Goal: Task Accomplishment & Management: Manage account settings

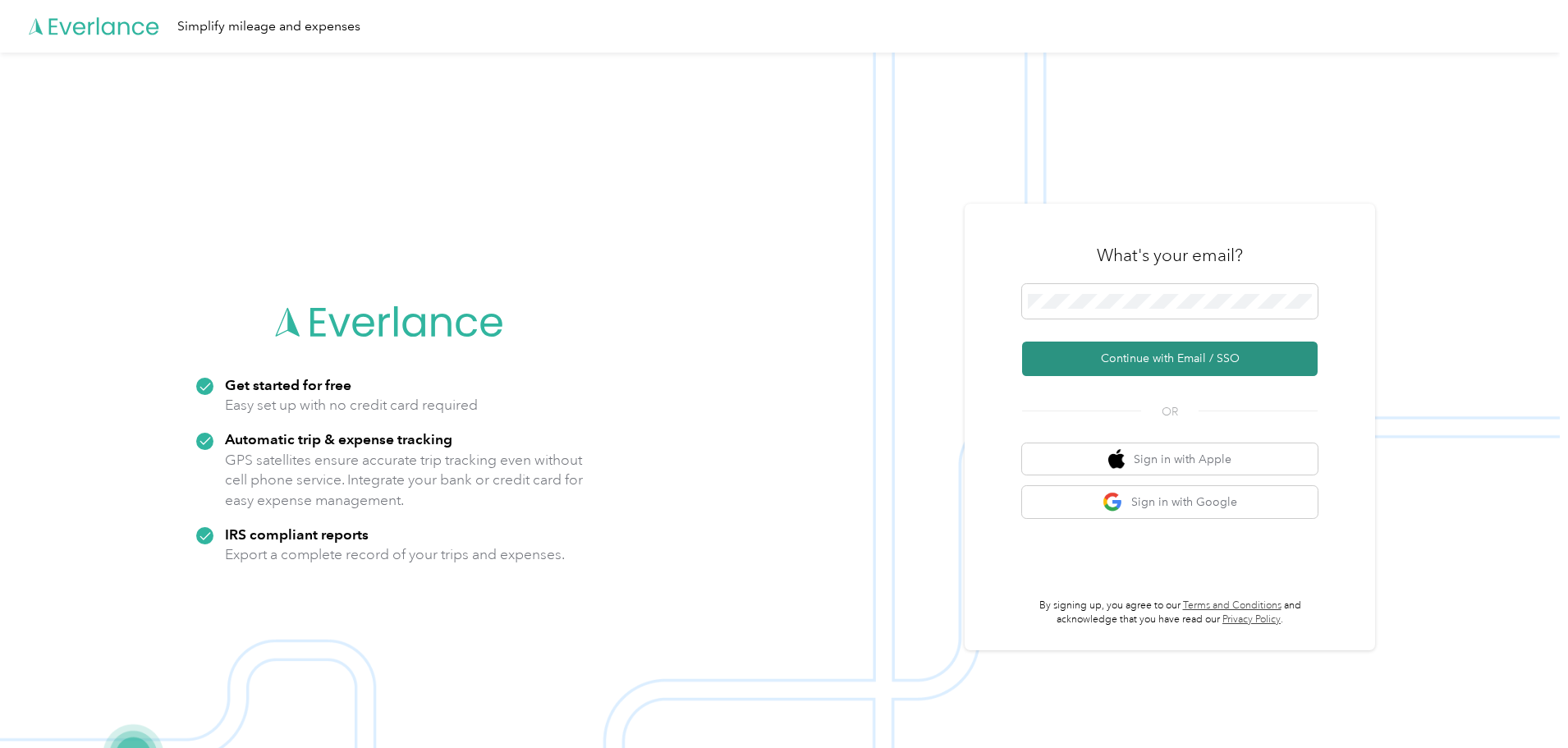
click at [1142, 358] on button "Continue with Email / SSO" at bounding box center [1170, 359] width 296 height 35
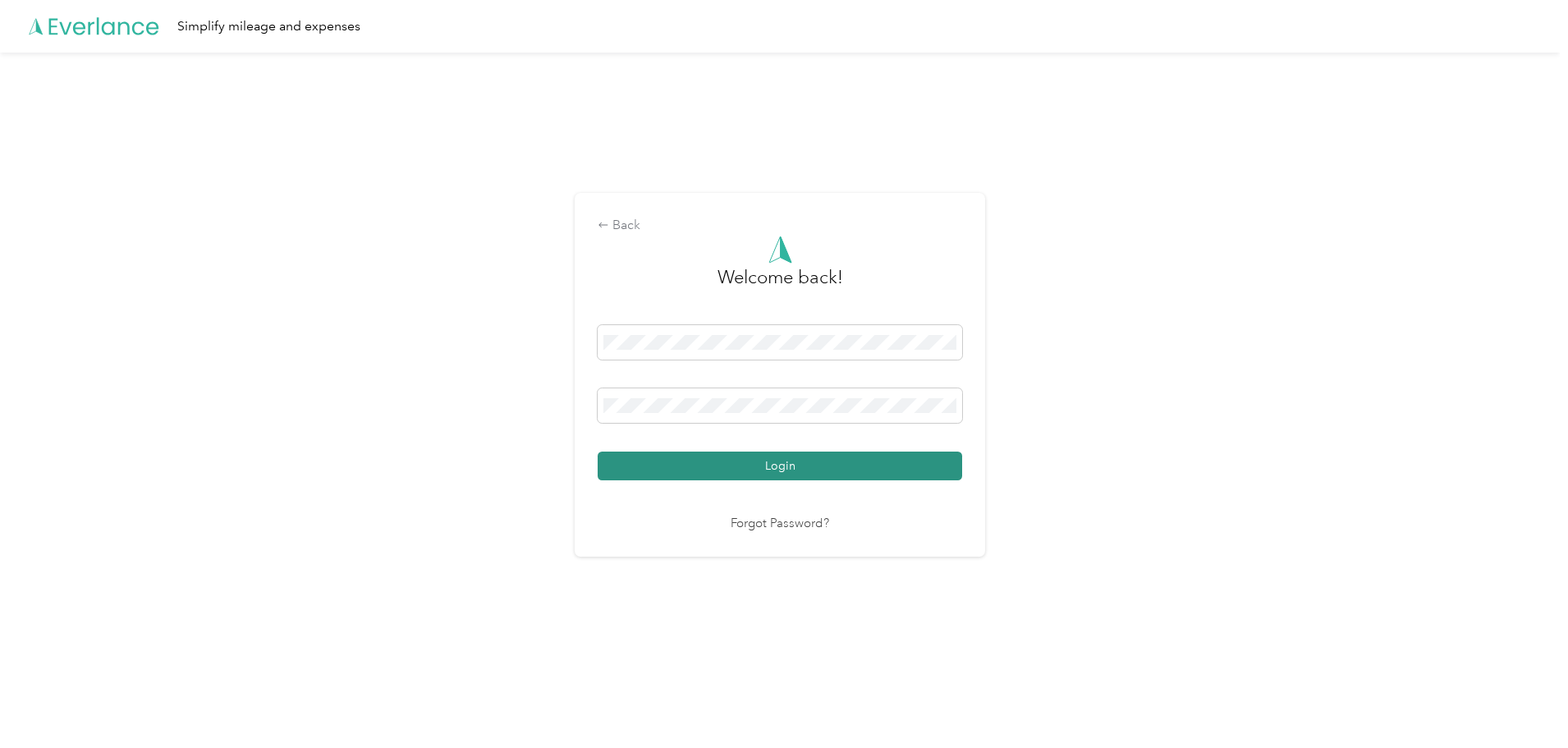
click at [742, 474] on button "Login" at bounding box center [780, 466] width 365 height 29
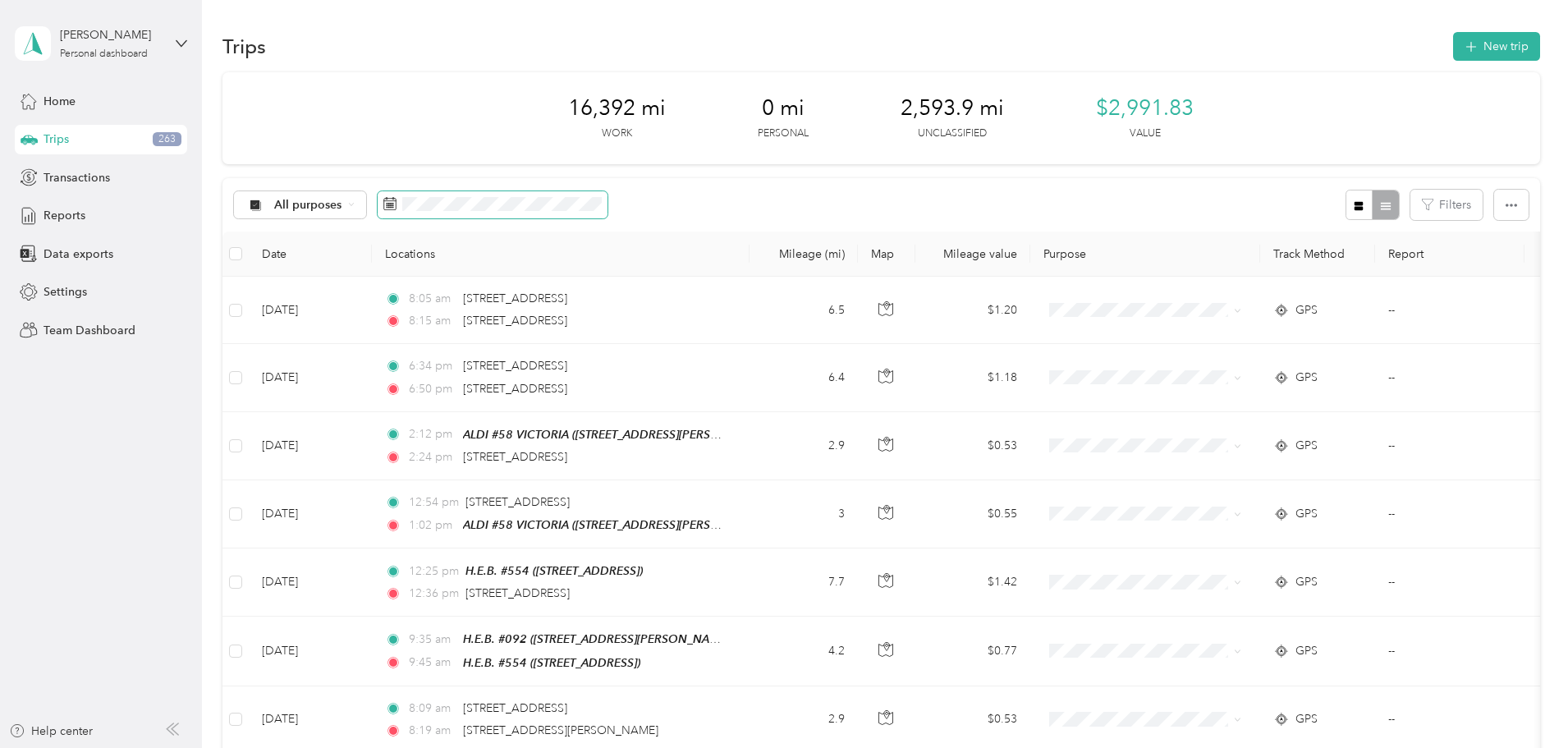
click at [397, 198] on icon at bounding box center [390, 203] width 14 height 14
click at [397, 204] on icon at bounding box center [390, 203] width 14 height 14
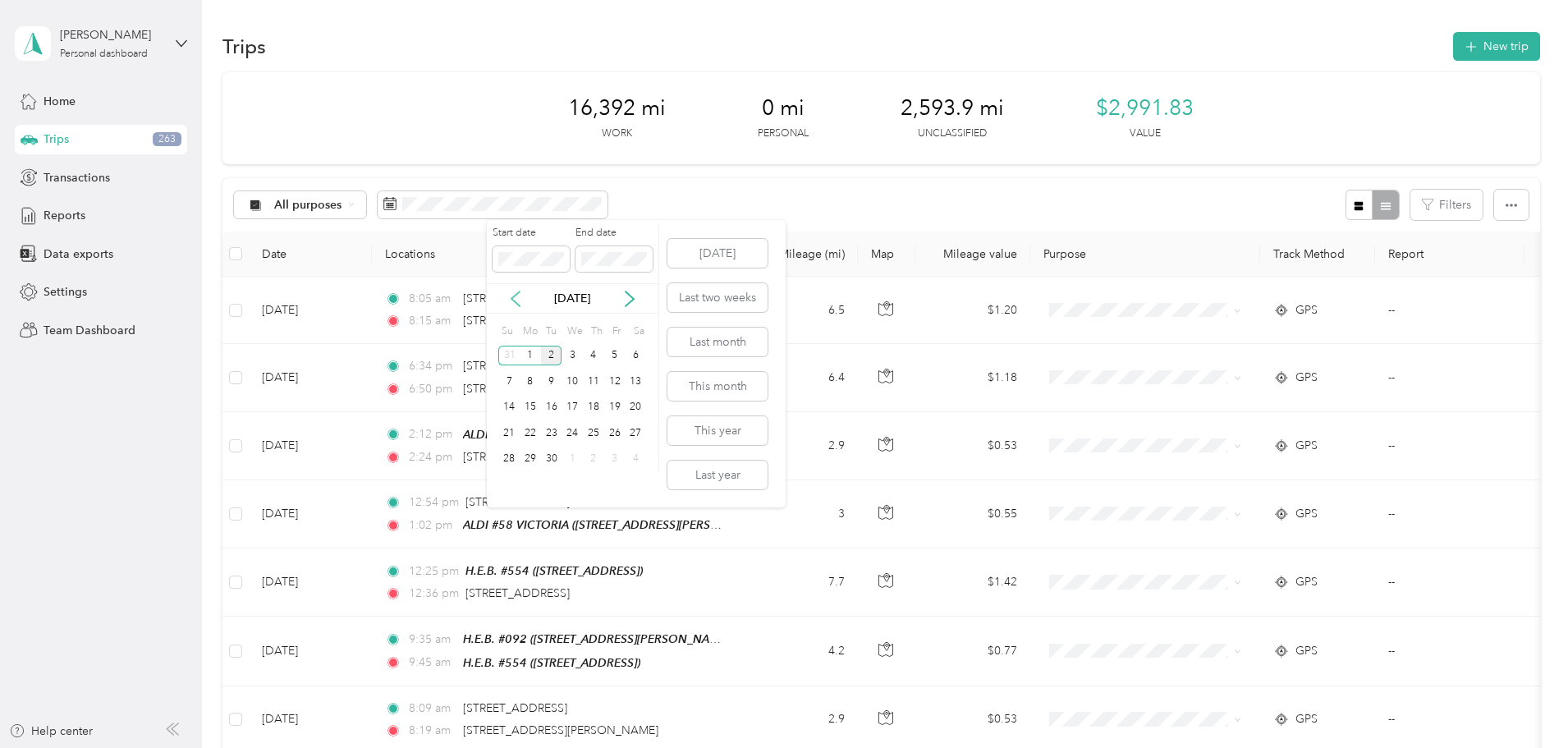
click at [516, 299] on icon at bounding box center [515, 298] width 16 height 16
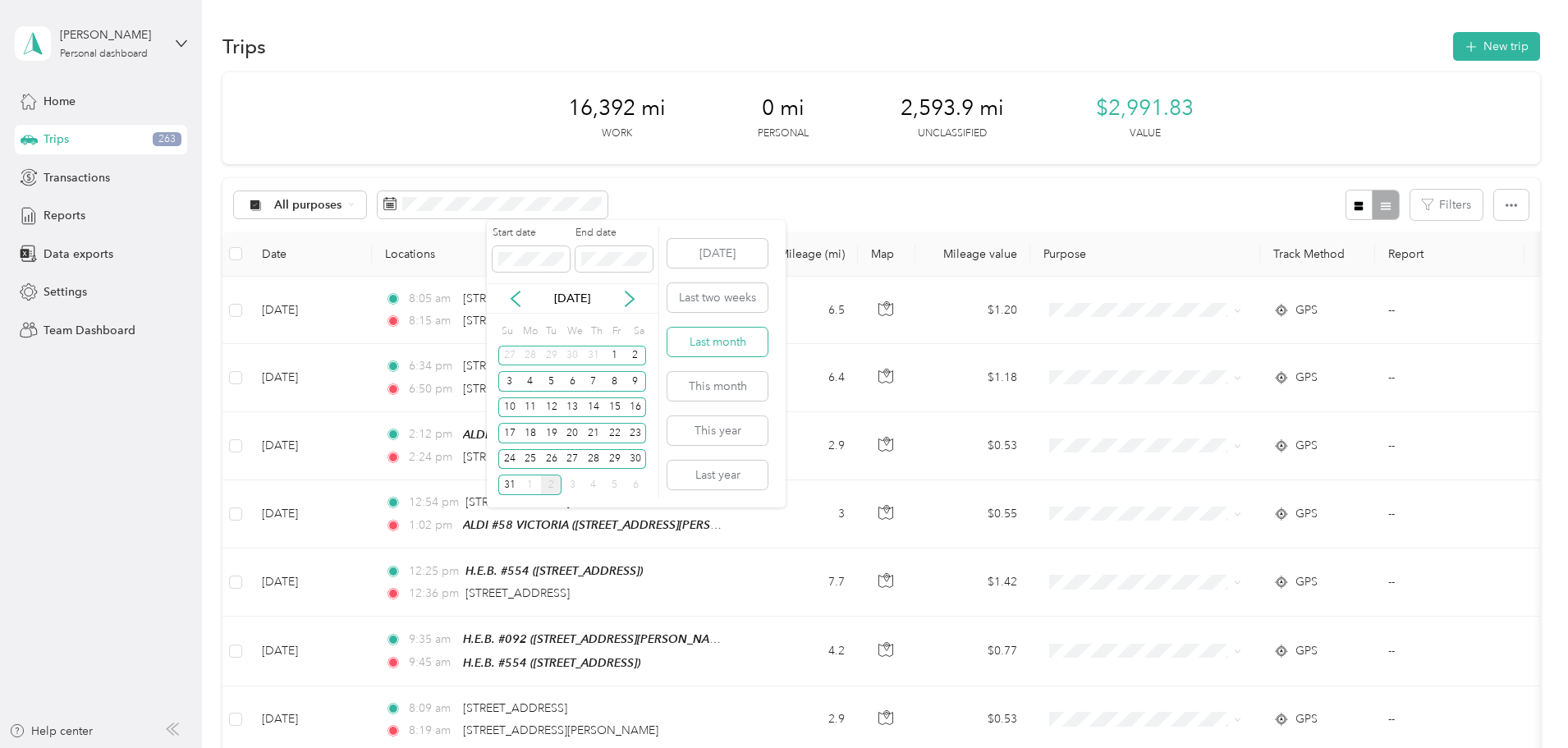
click at [728, 339] on button "Last month" at bounding box center [718, 342] width 100 height 29
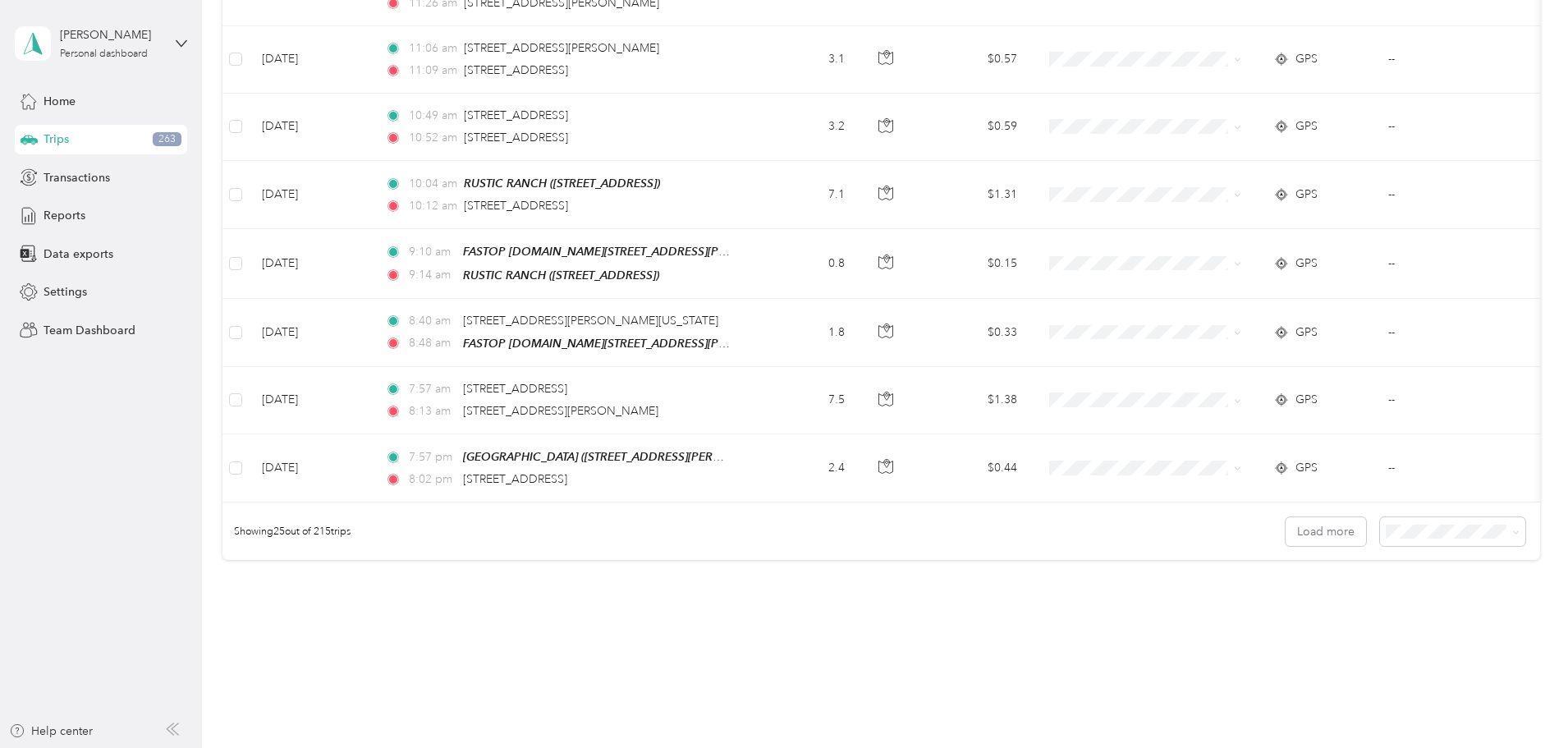
scroll to position [1514, 0]
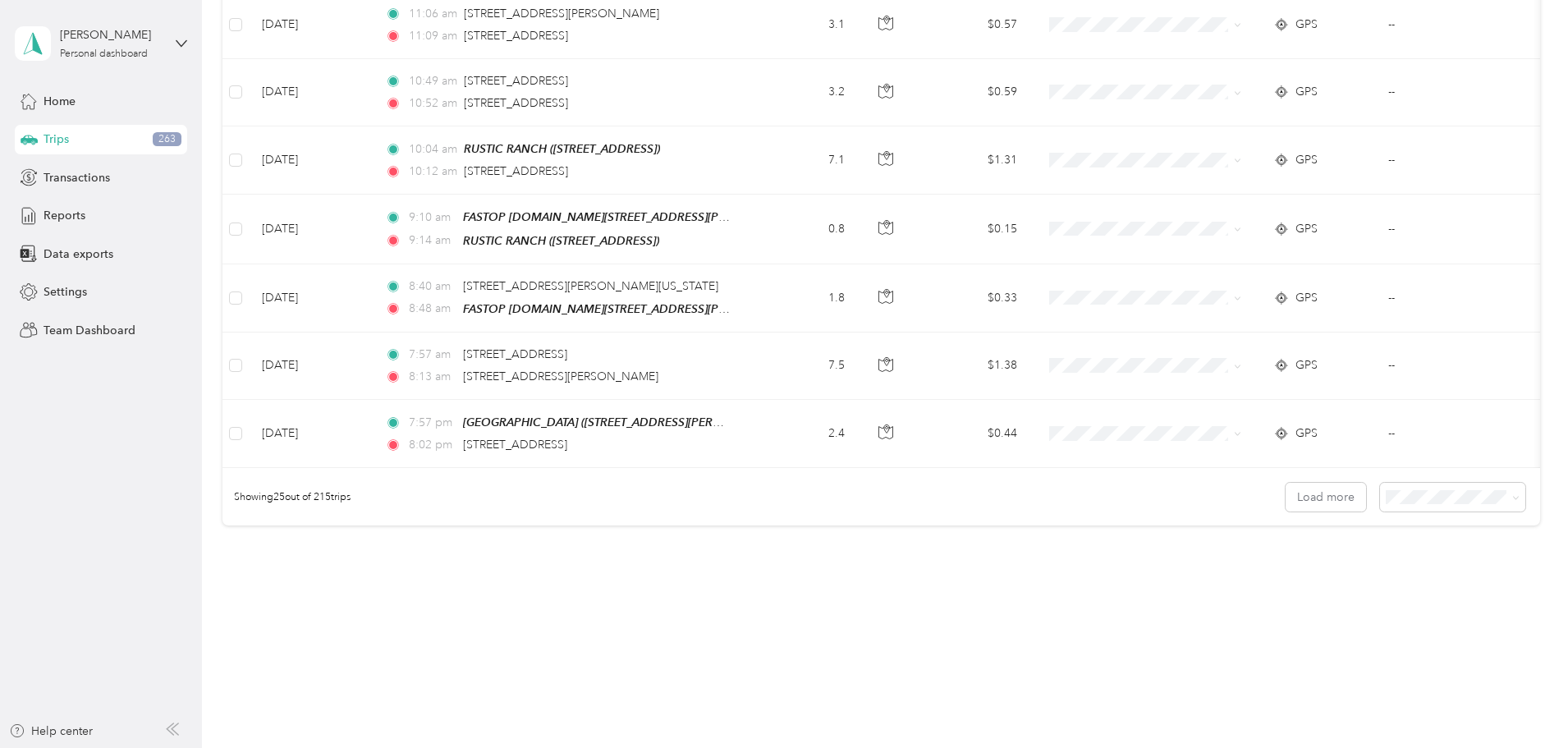
click at [1345, 580] on div "100 per load" at bounding box center [1339, 578] width 122 height 17
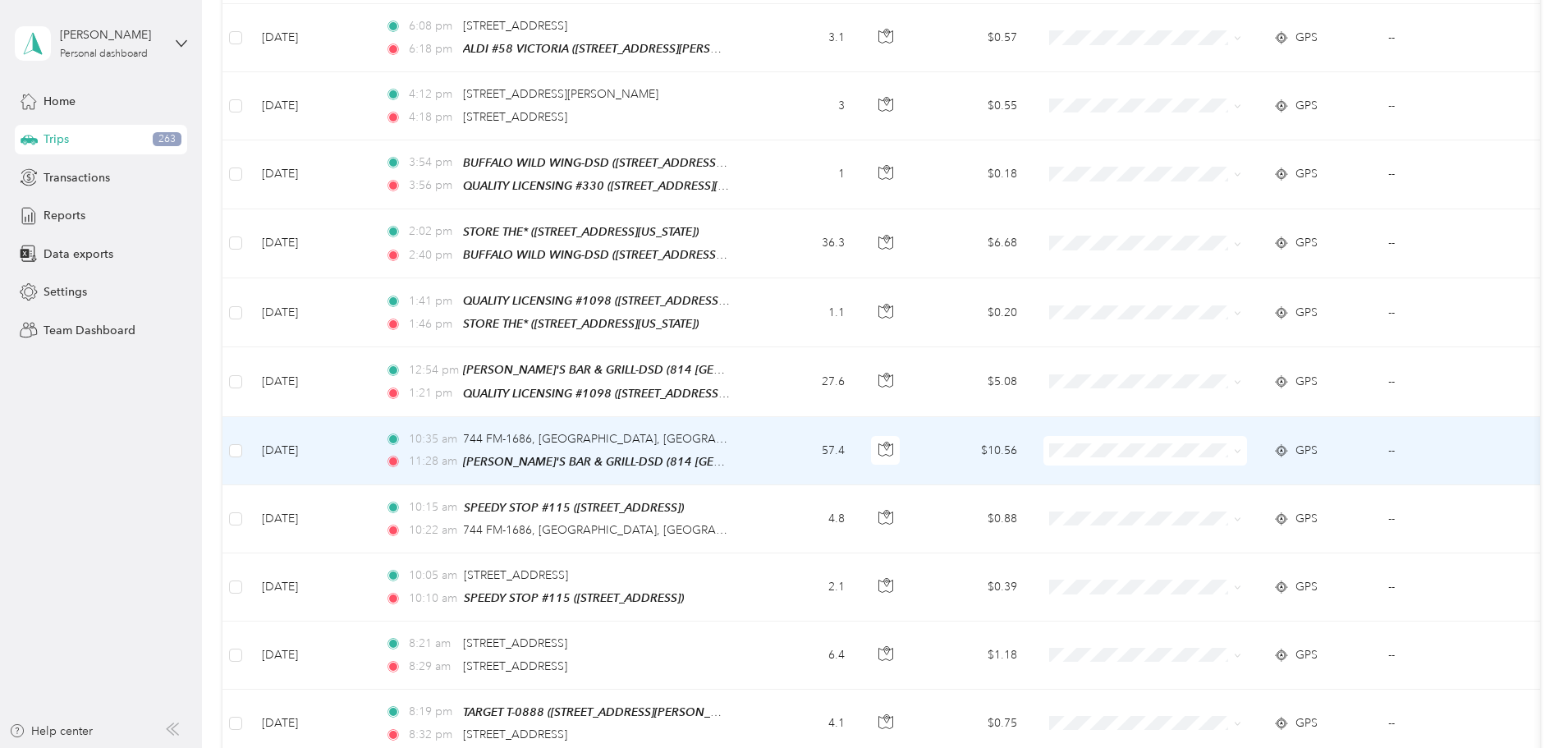
scroll to position [6578, 0]
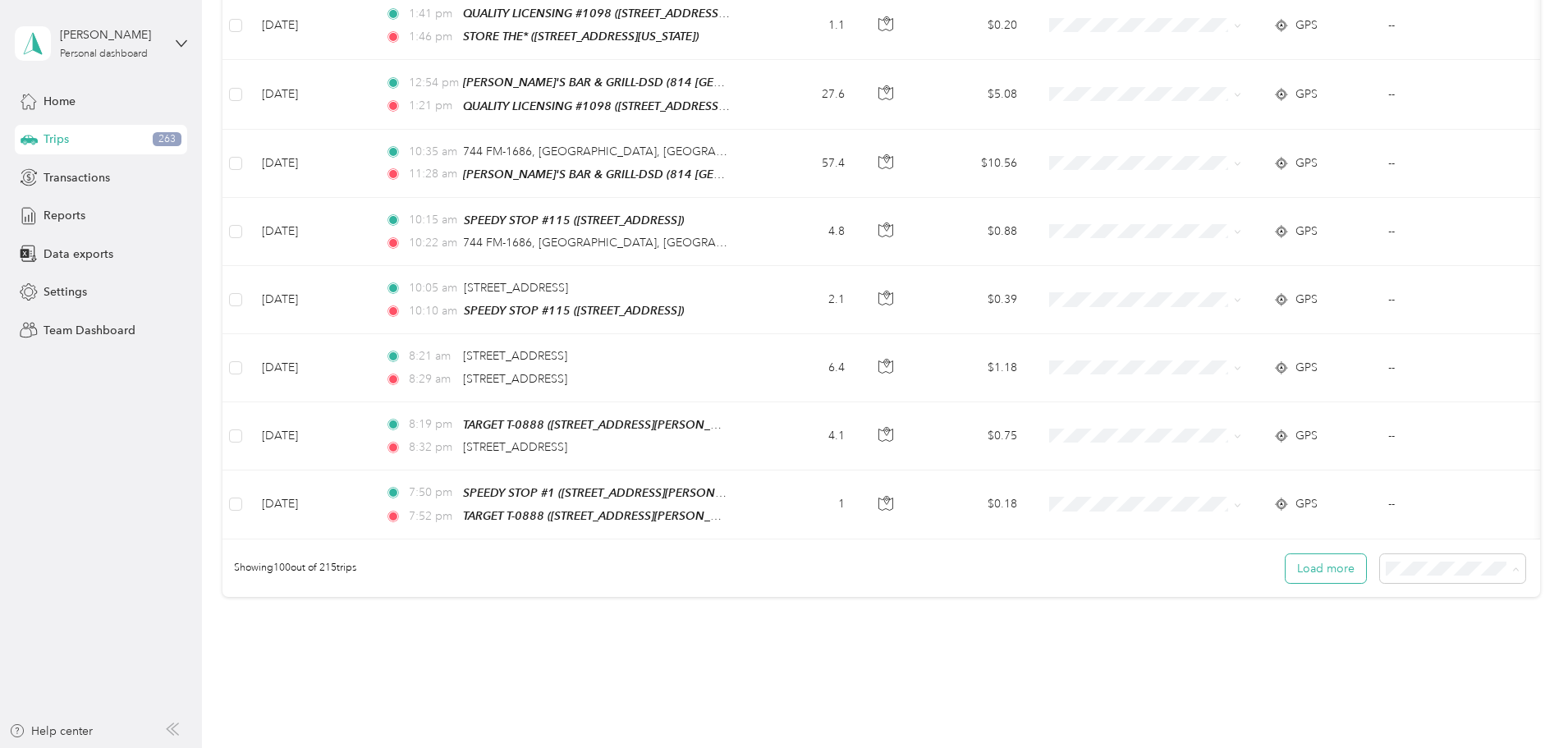
click at [1286, 554] on button "Load more" at bounding box center [1326, 568] width 80 height 29
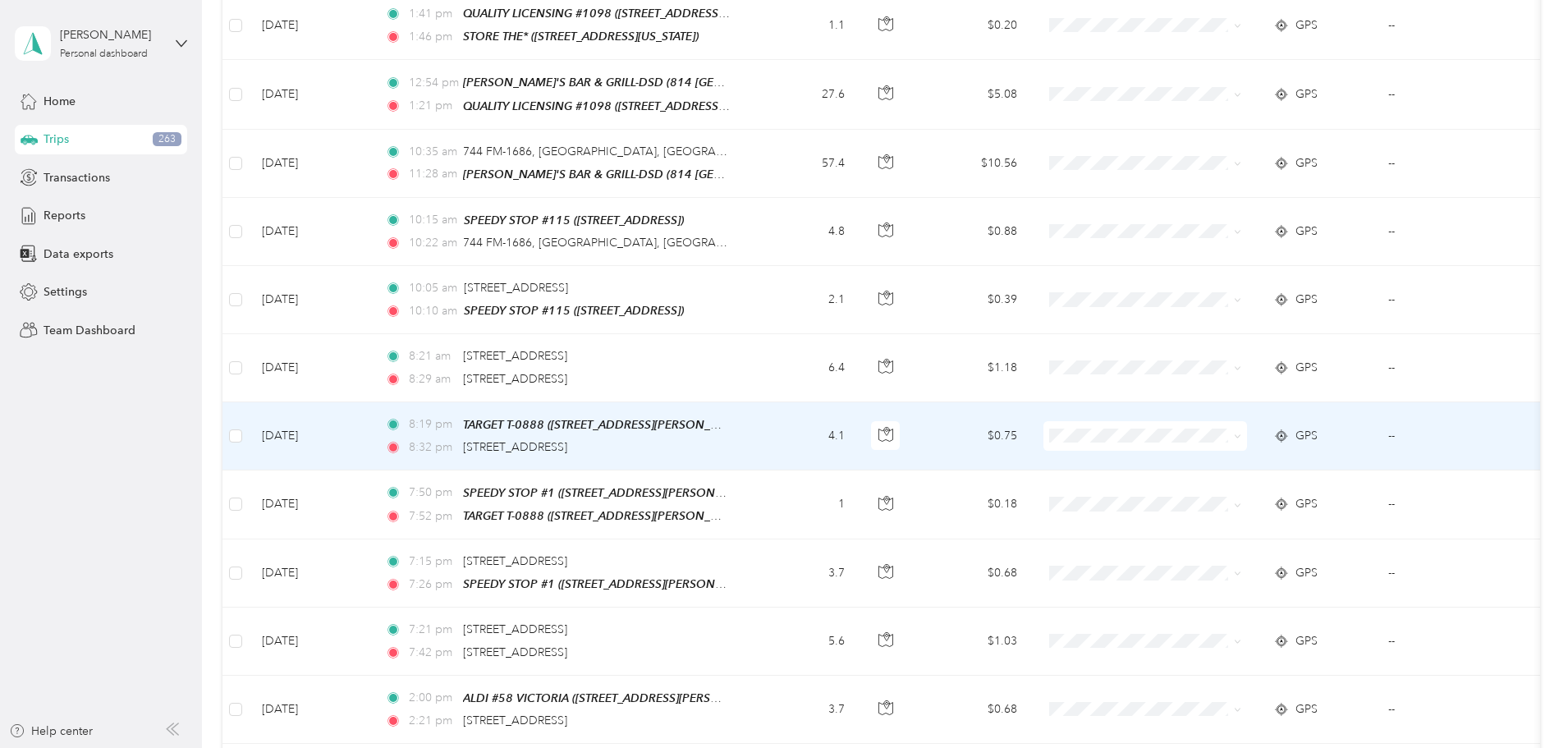
click at [1348, 496] on div at bounding box center [784, 374] width 1568 height 748
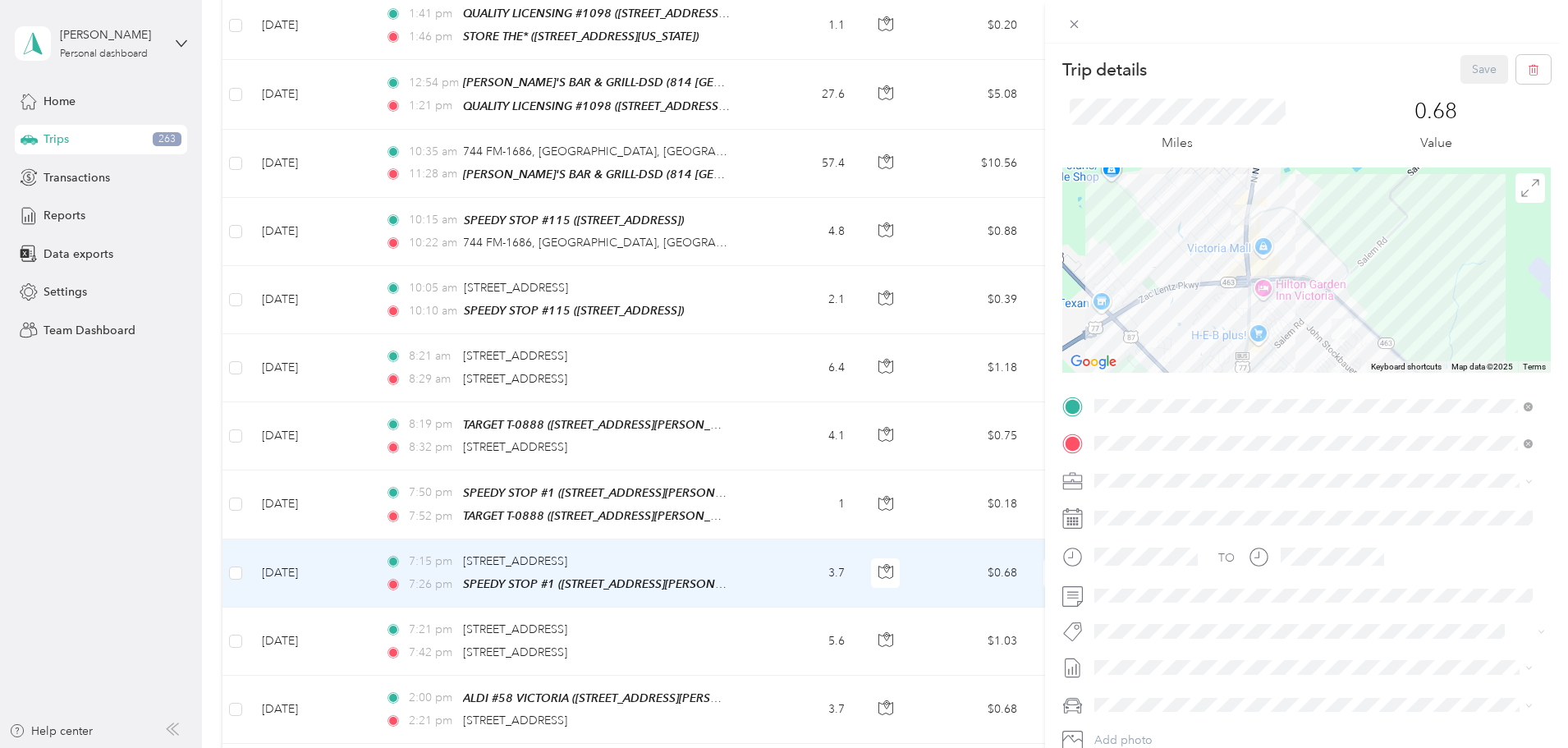
click at [124, 489] on div "Trip details Save This trip cannot be edited because it is either under review,…" at bounding box center [784, 374] width 1568 height 748
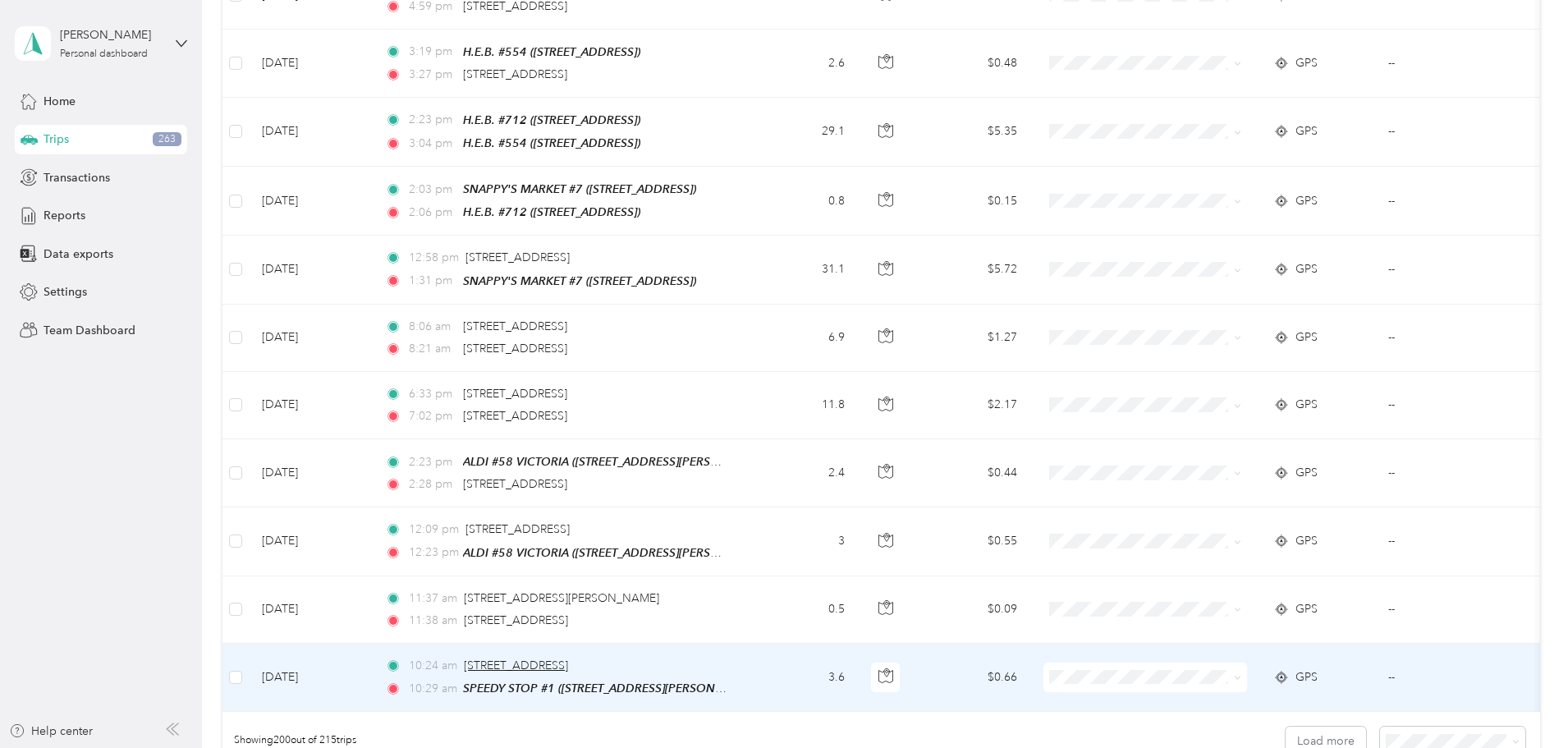
scroll to position [13330, 0]
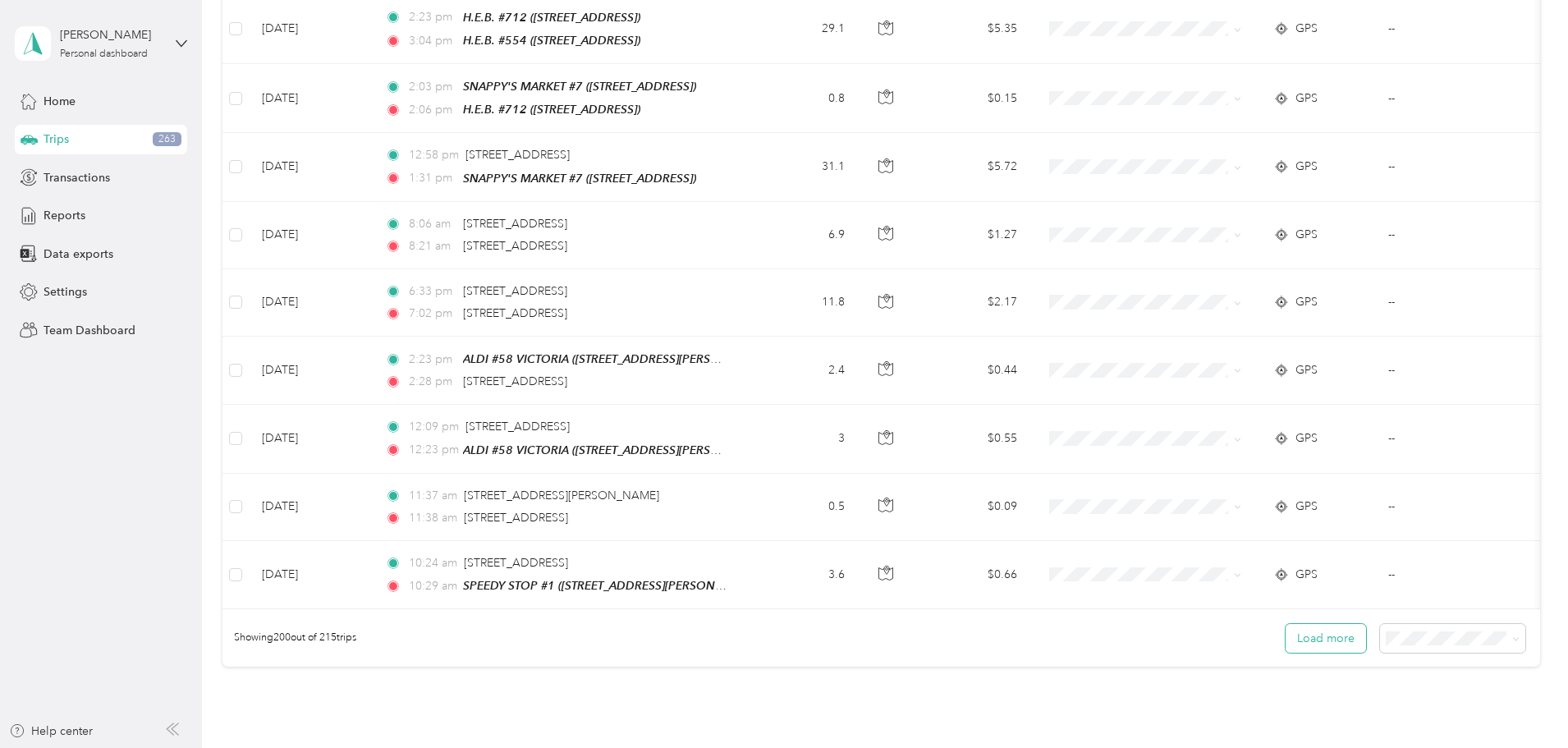
click at [1286, 624] on button "Load more" at bounding box center [1326, 638] width 80 height 29
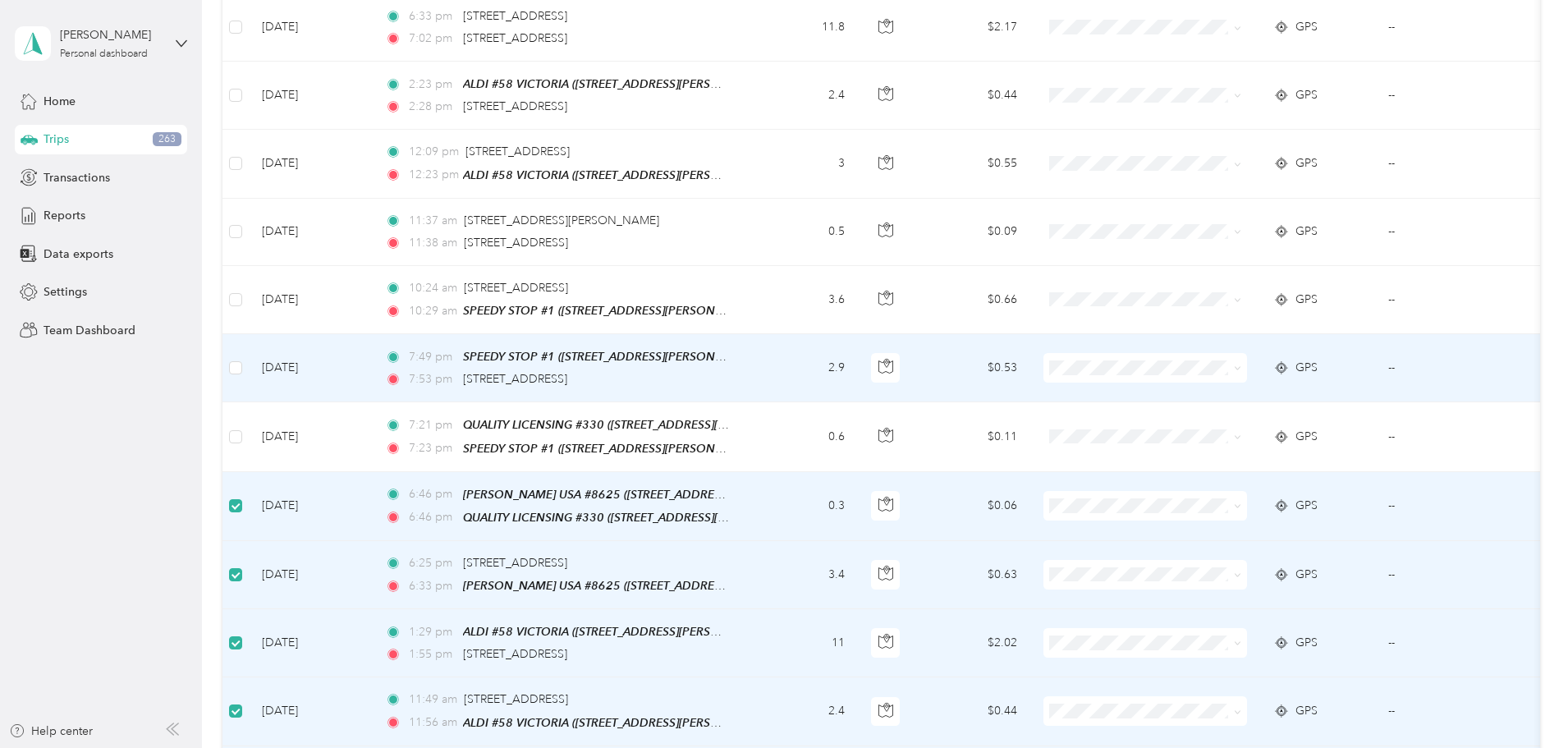
scroll to position [13493, 0]
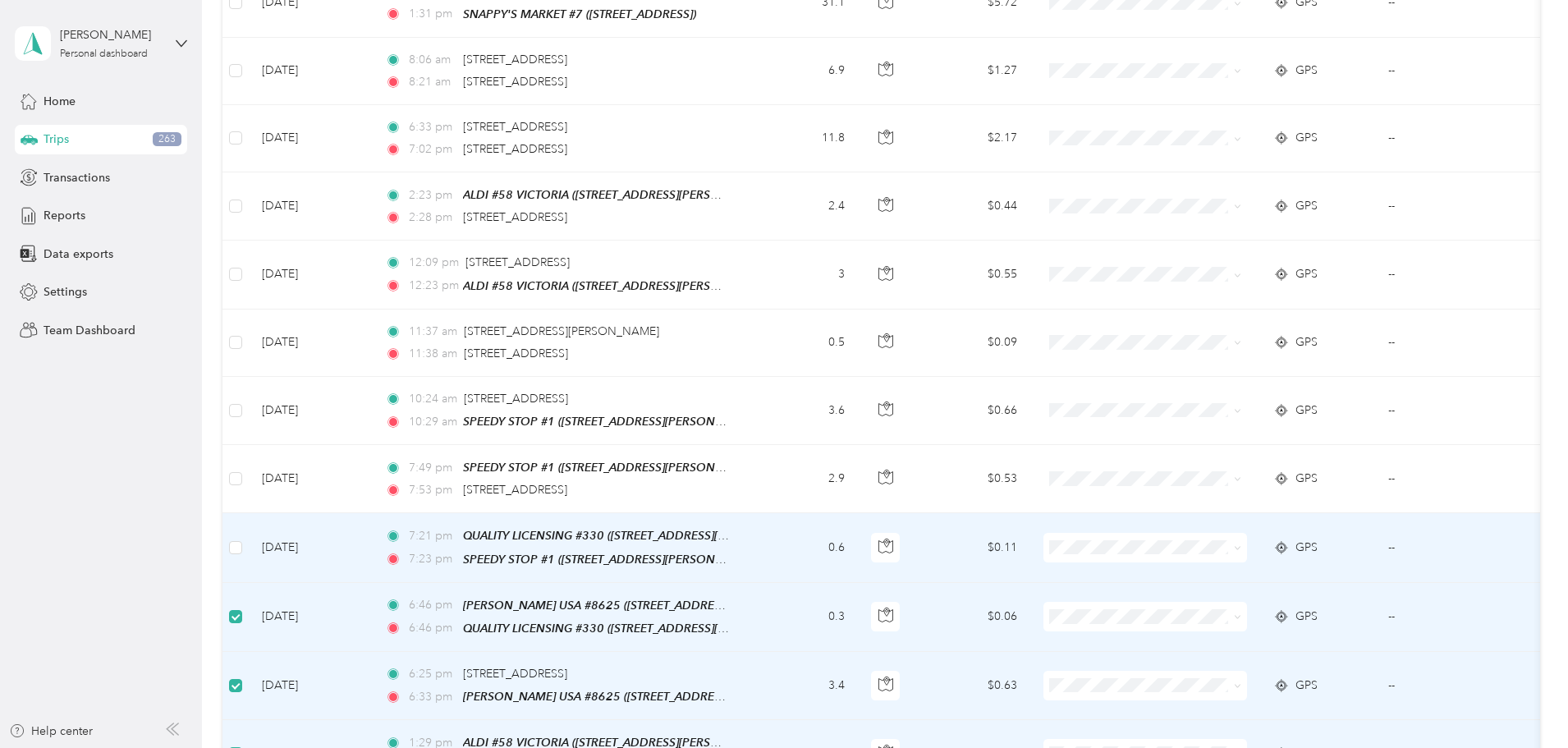
click at [242, 539] on label at bounding box center [236, 547] width 14 height 18
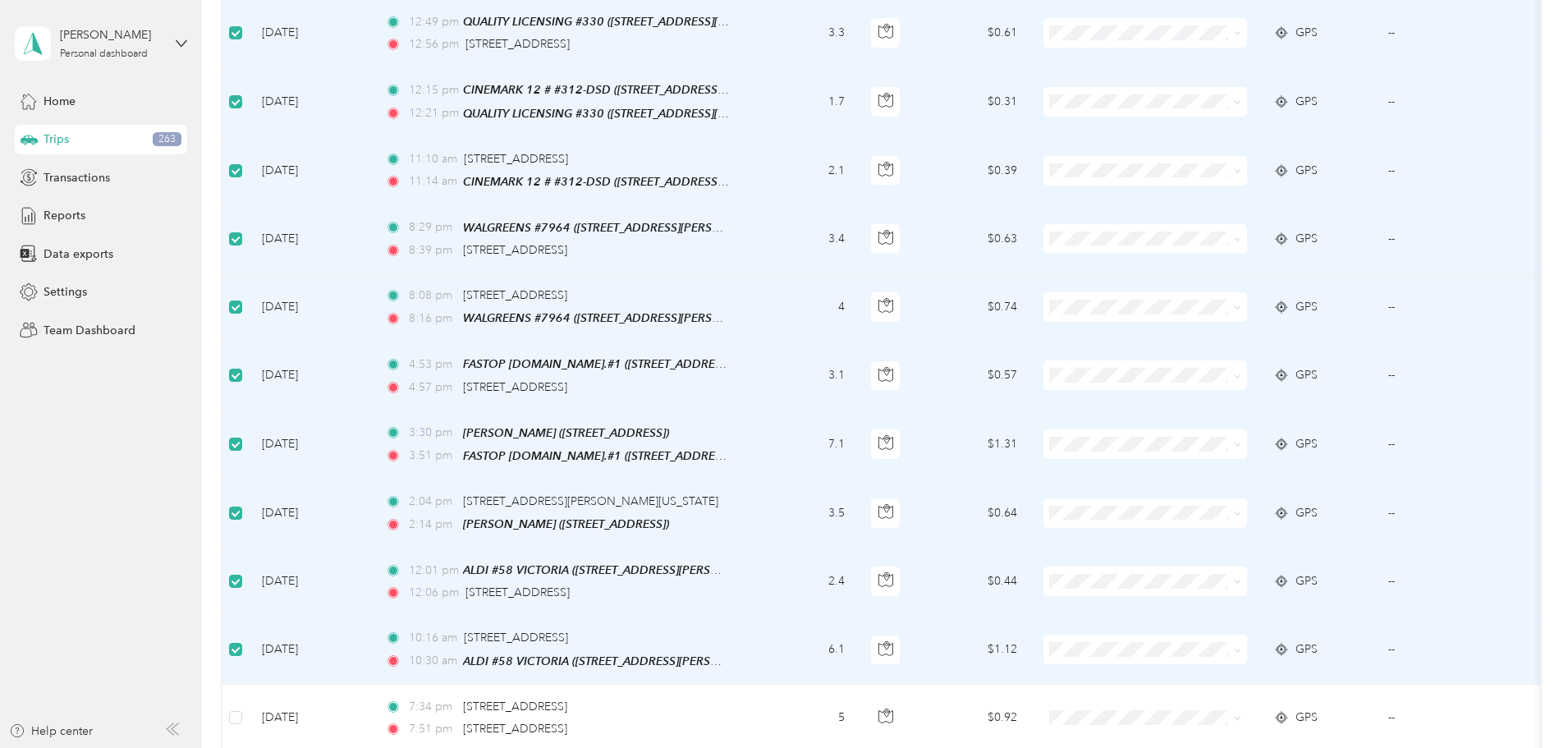
scroll to position [0, 0]
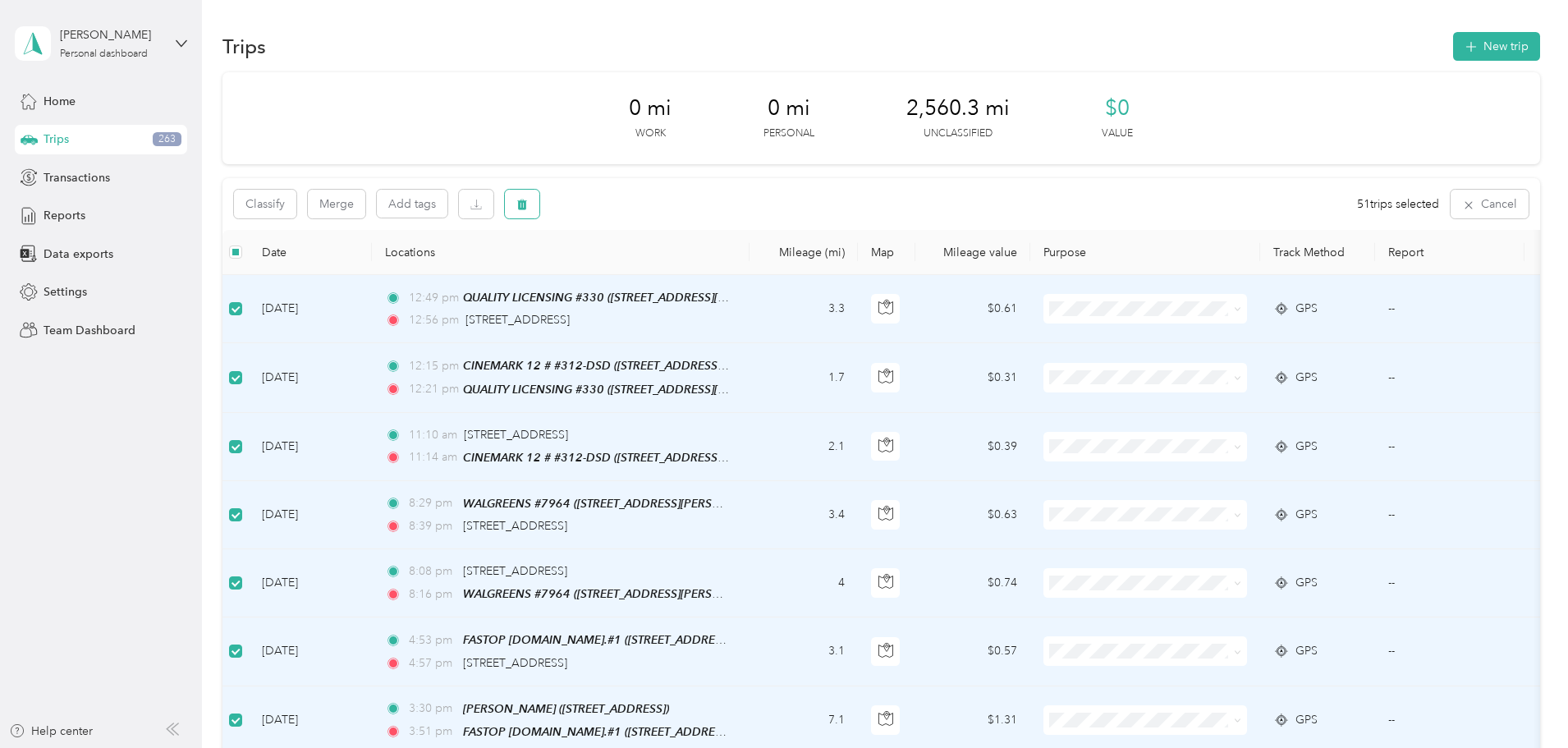
click at [528, 204] on icon "button" at bounding box center [523, 204] width 12 height 12
click at [751, 271] on button "Yes" at bounding box center [757, 272] width 32 height 26
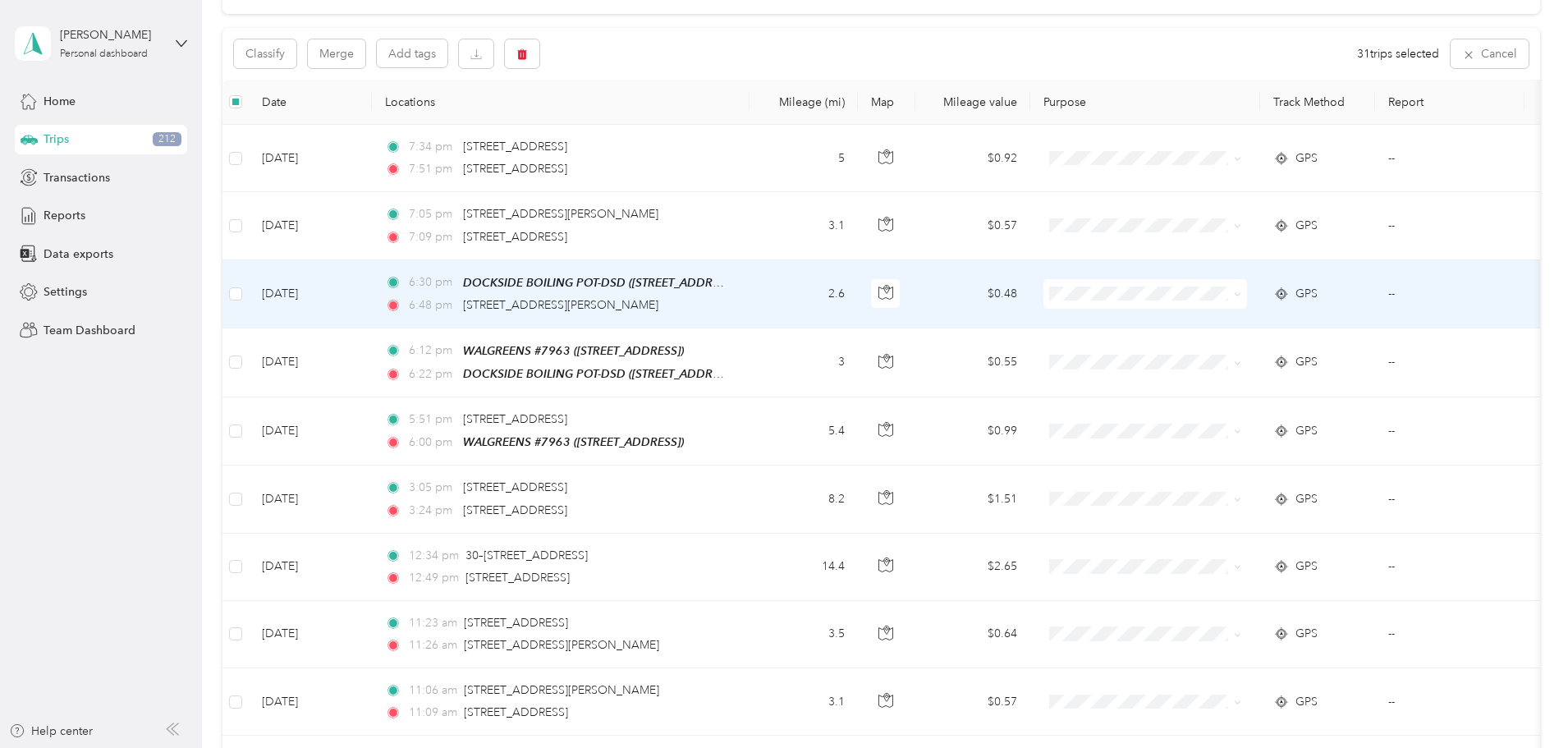
scroll to position [144, 0]
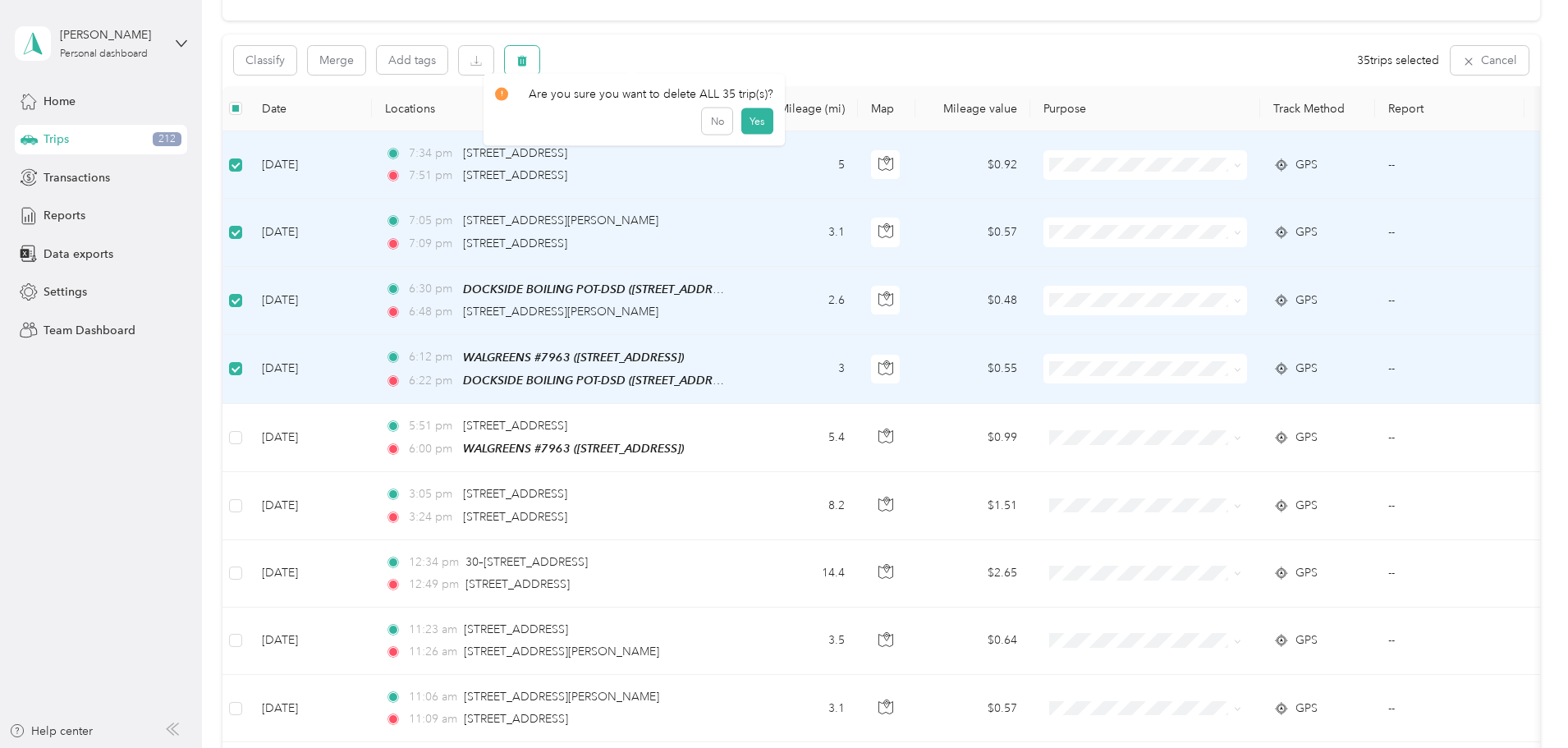
click at [540, 68] on button "button" at bounding box center [522, 60] width 35 height 29
click at [756, 133] on button "Yes" at bounding box center [757, 128] width 32 height 26
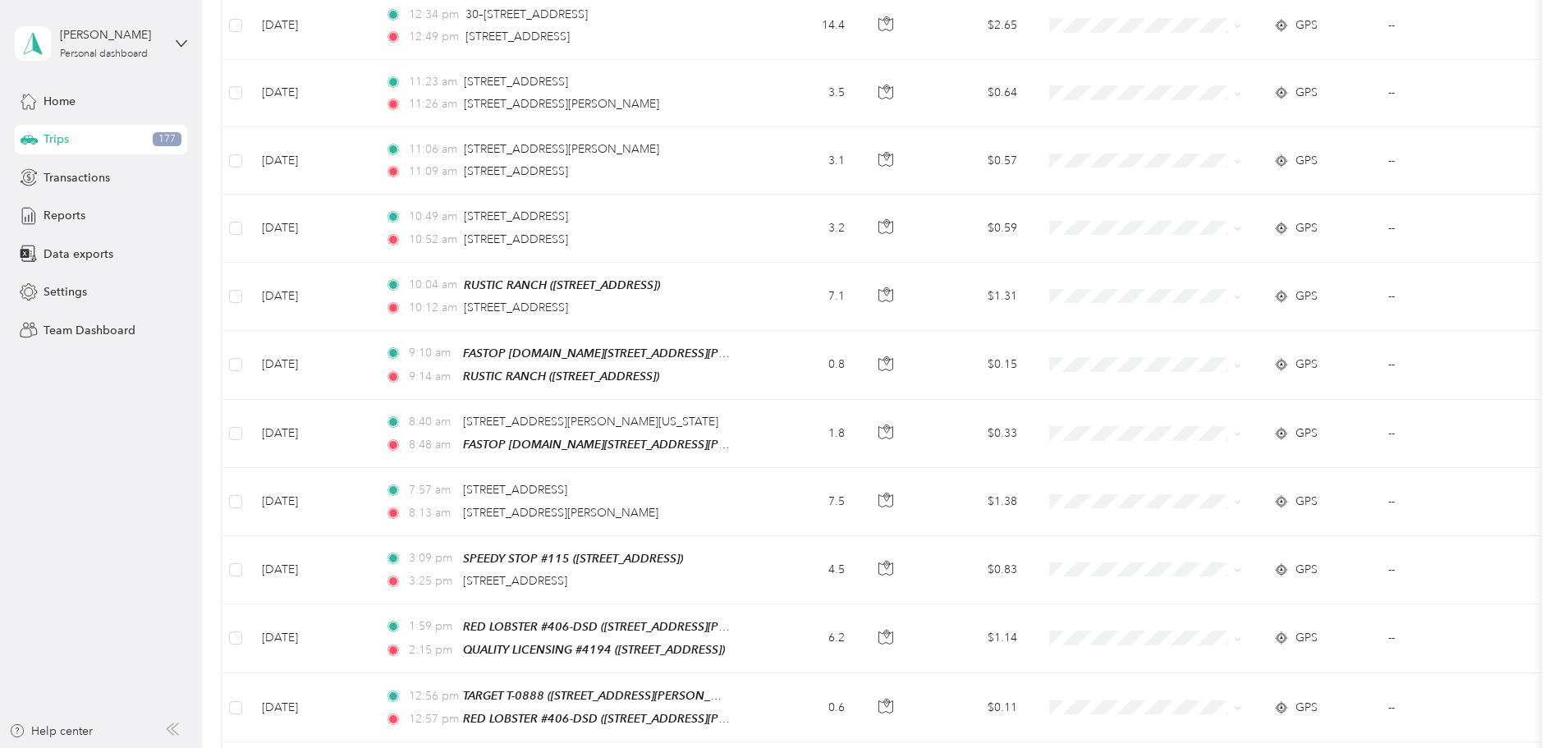
scroll to position [0, 0]
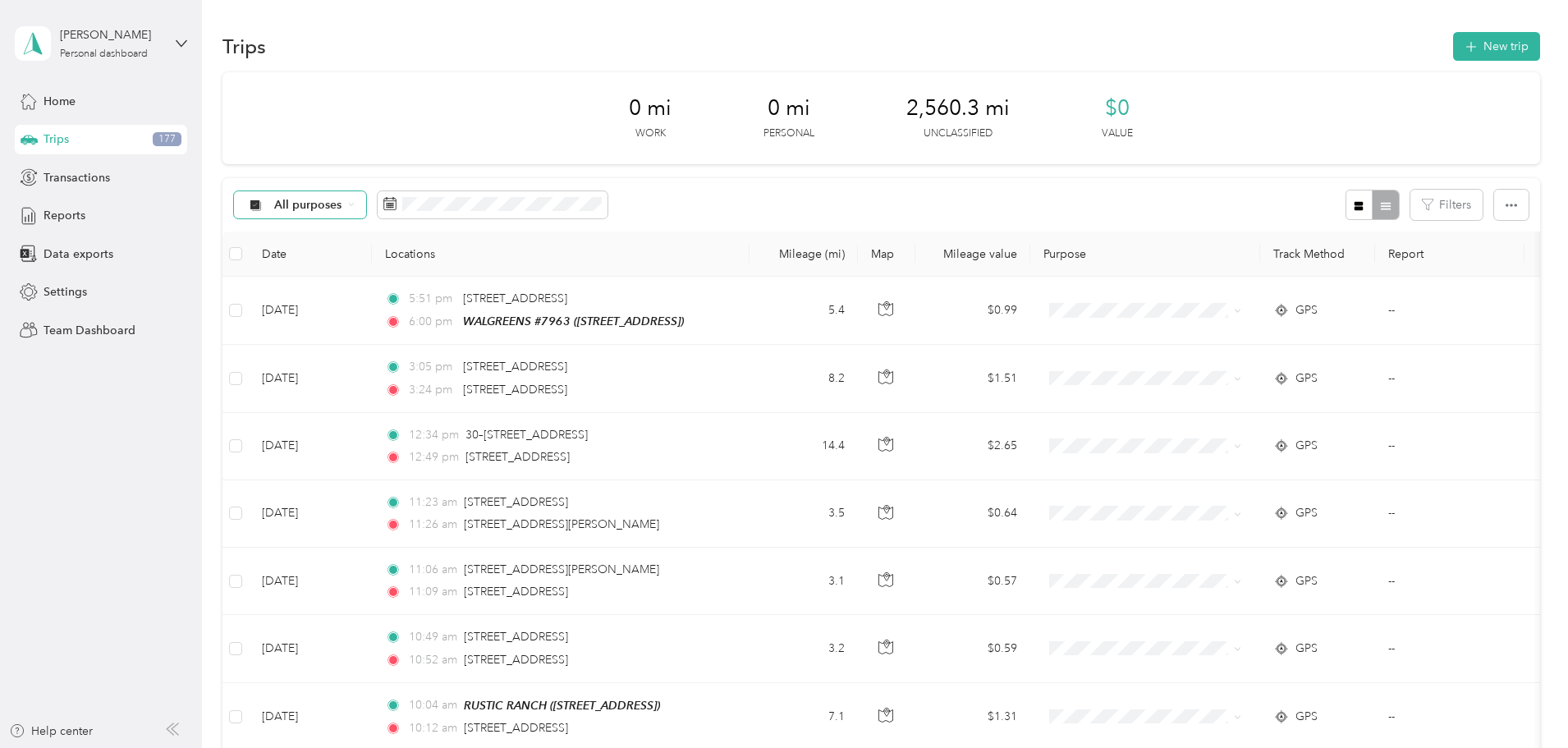
click at [355, 208] on icon at bounding box center [351, 204] width 7 height 7
click at [412, 290] on span "Del Papa Distributing" at bounding box center [442, 291] width 117 height 17
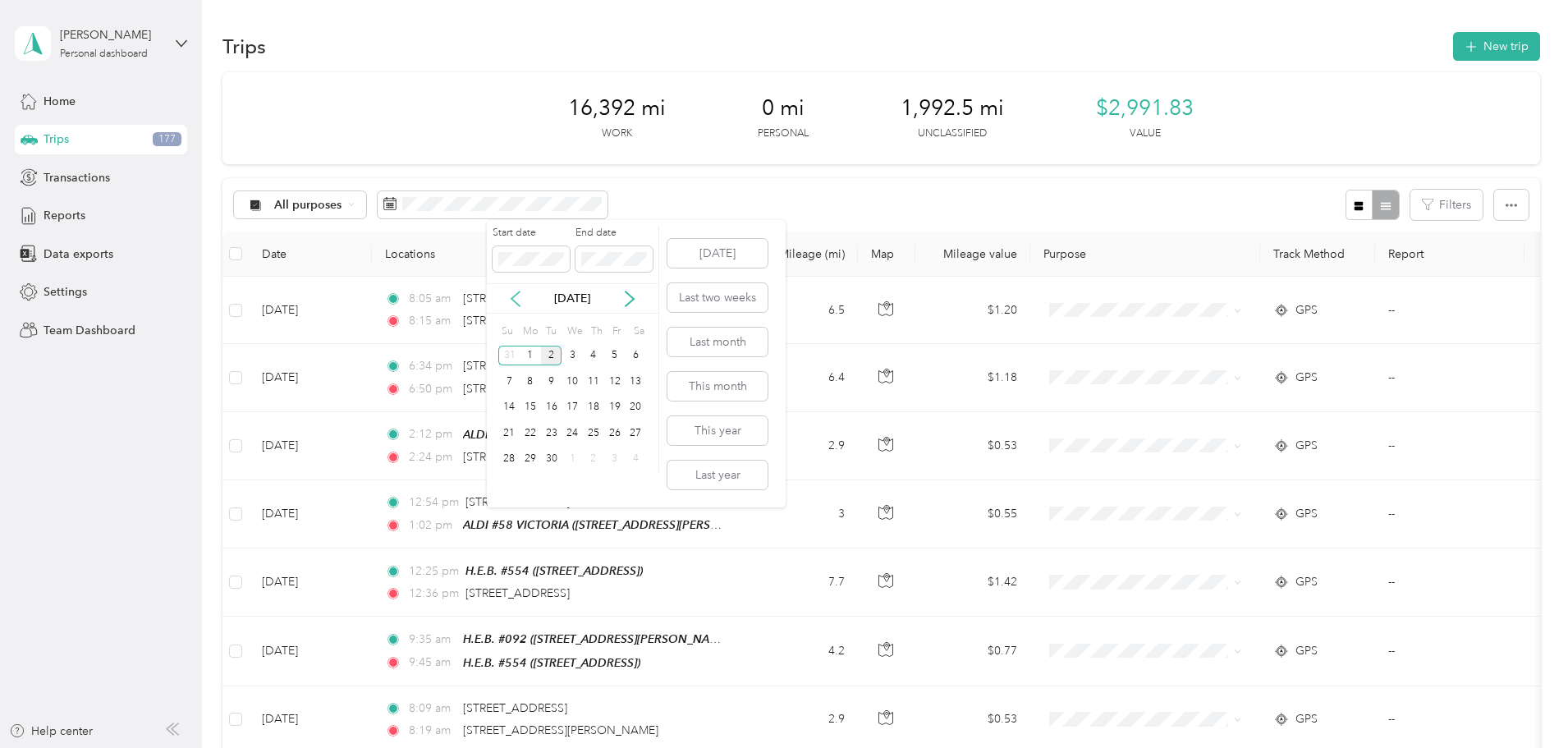
click at [518, 304] on icon at bounding box center [516, 299] width 8 height 15
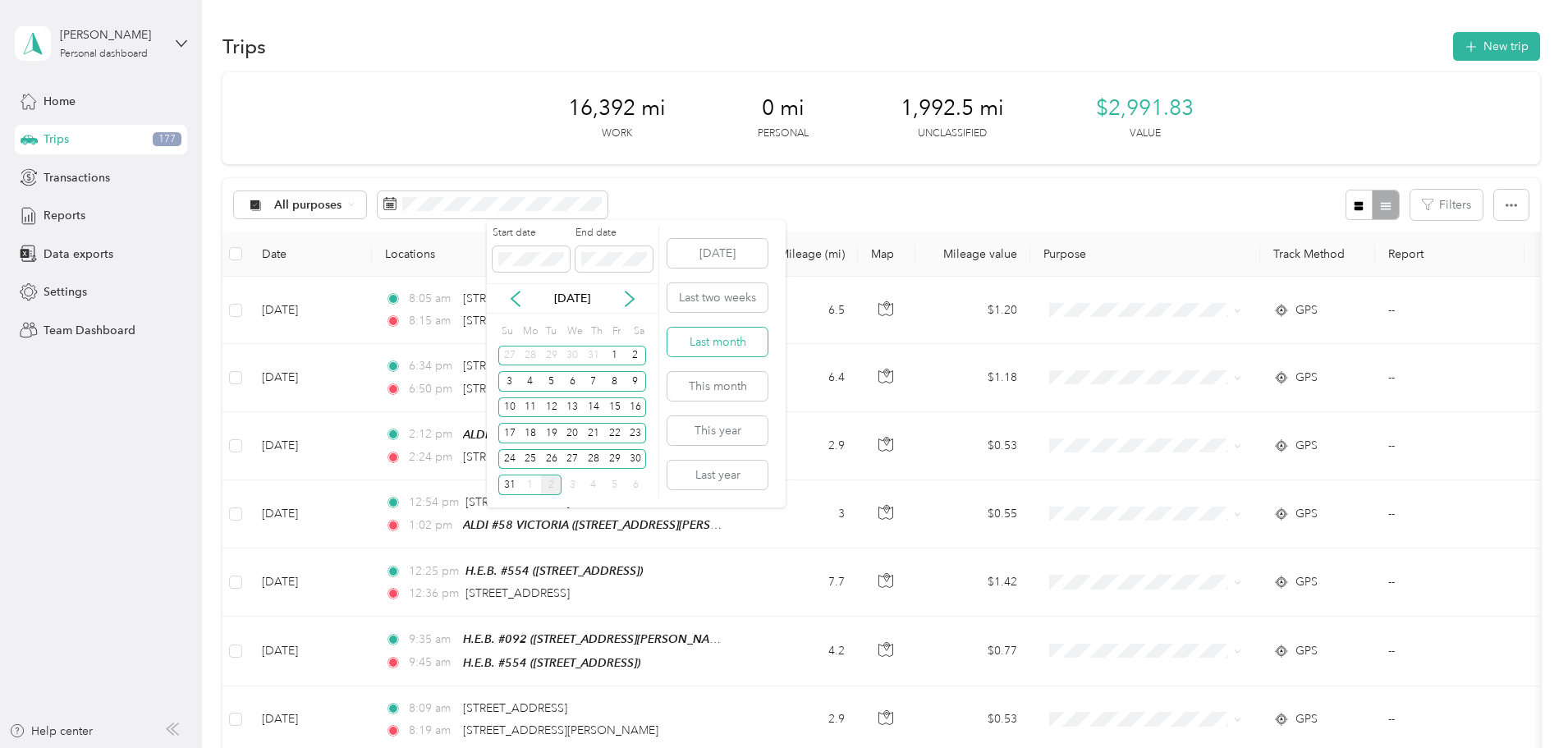
click at [719, 343] on button "Last month" at bounding box center [718, 342] width 100 height 29
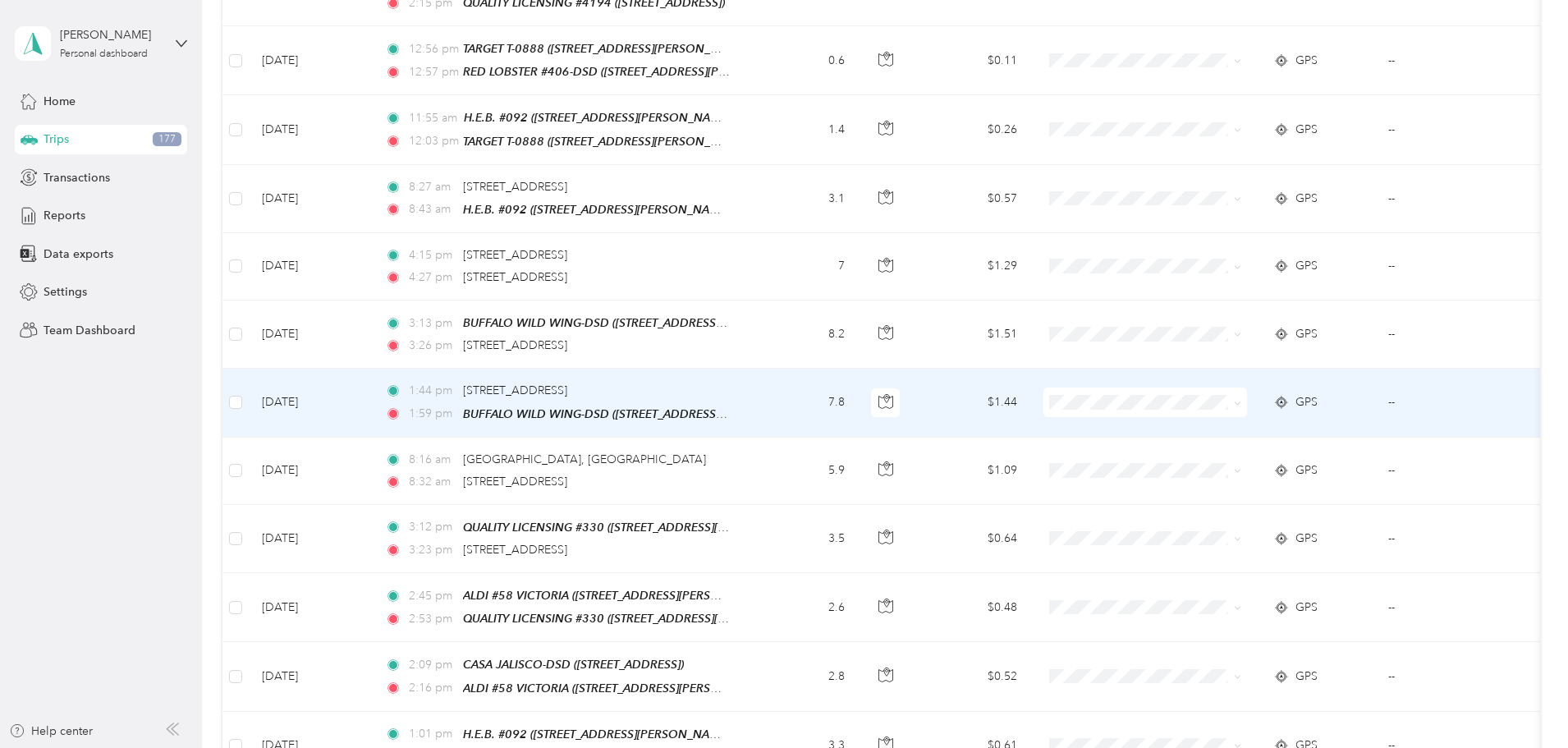
scroll to position [1514, 0]
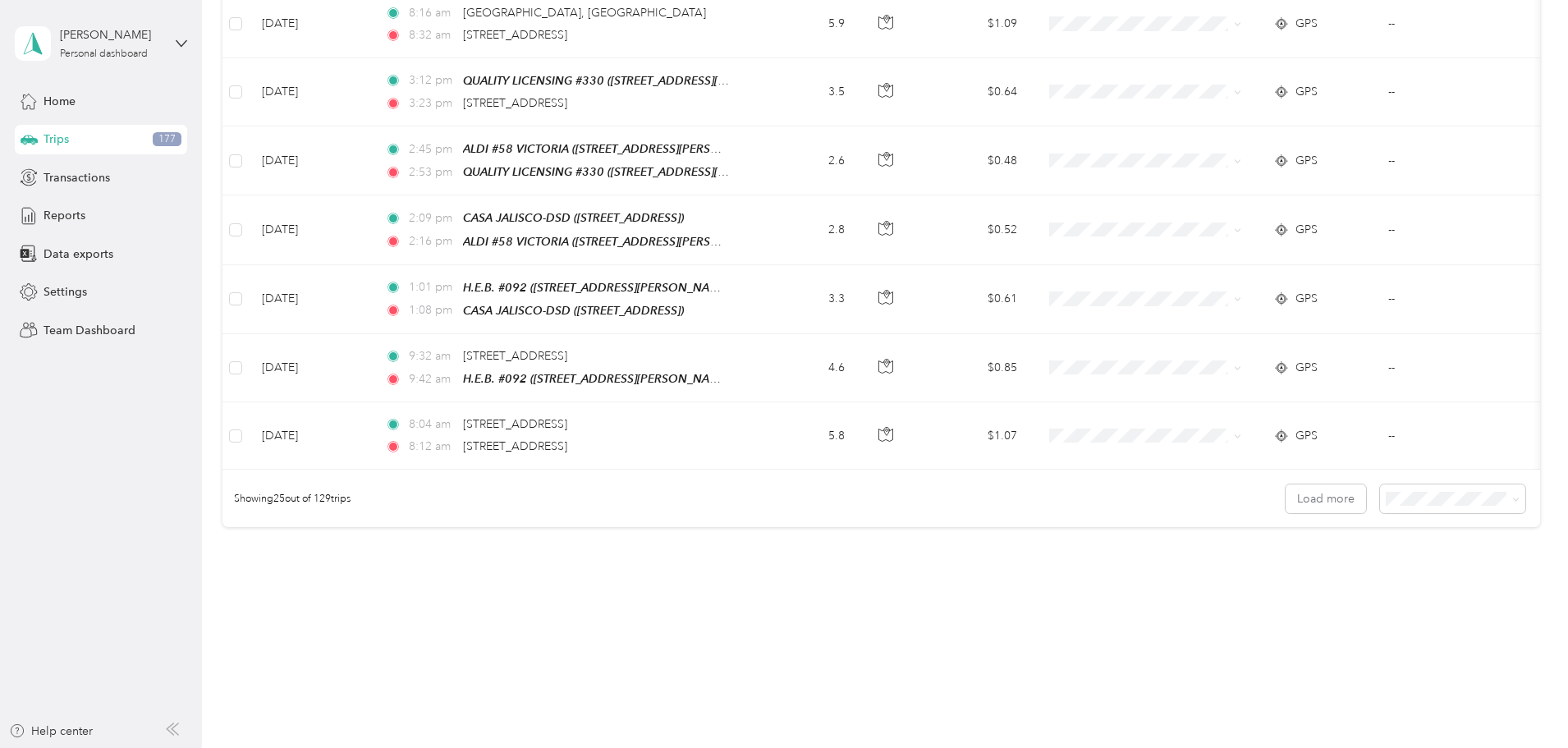
click at [1307, 572] on div "100 per load" at bounding box center [1339, 575] width 122 height 17
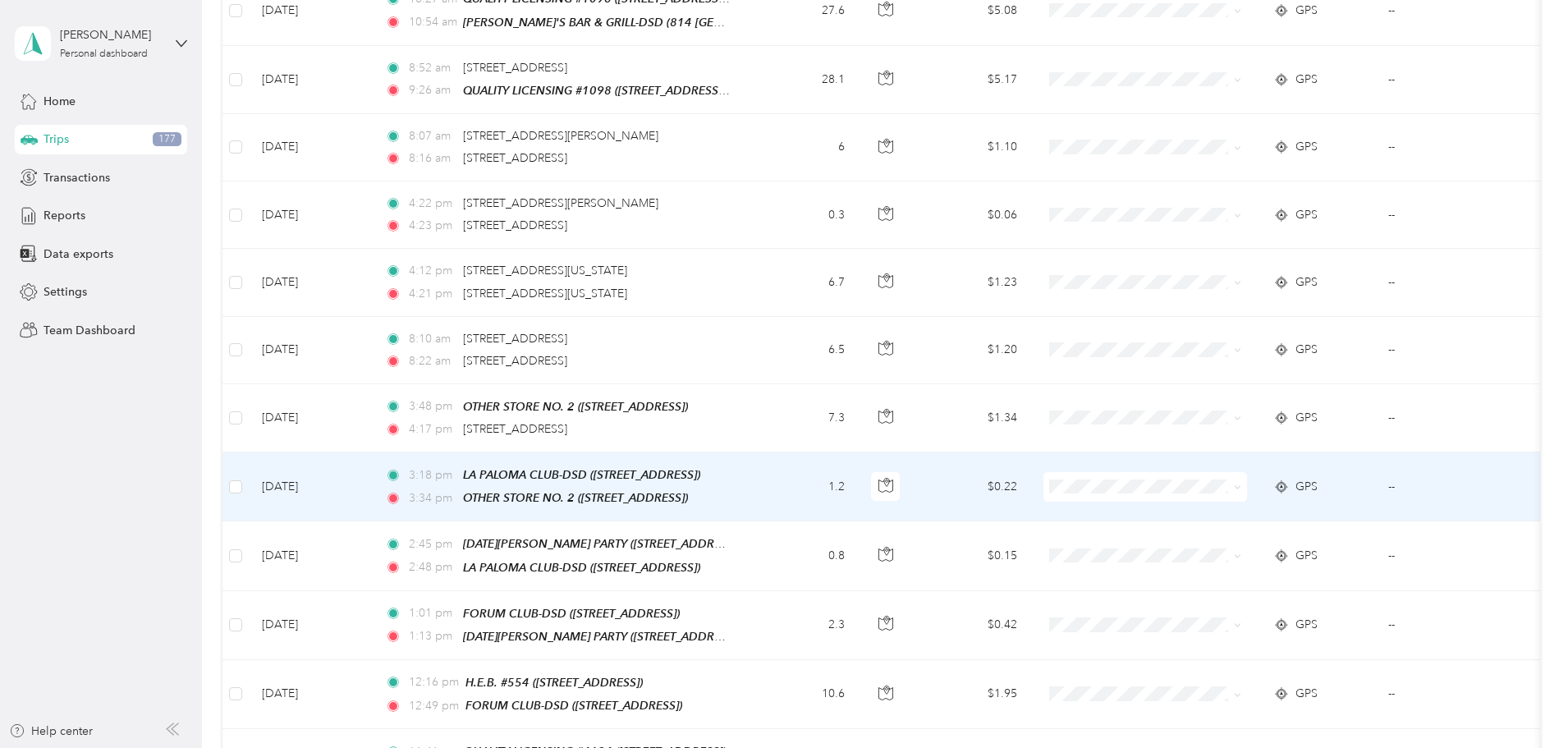
scroll to position [6578, 0]
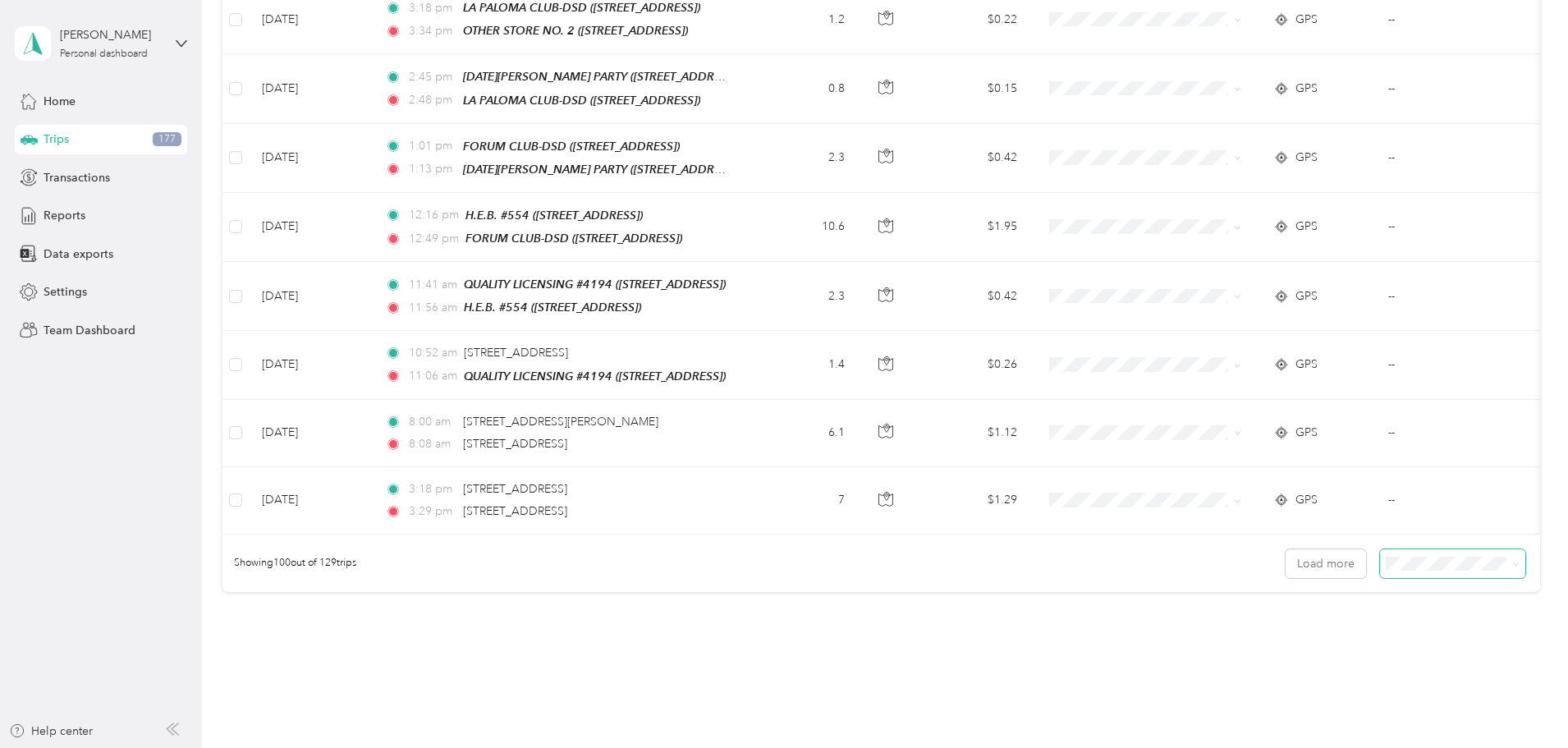
click at [1381, 550] on span at bounding box center [1453, 564] width 145 height 29
drag, startPoint x: 1229, startPoint y: 492, endPoint x: 1204, endPoint y: 465, distance: 36.8
click at [1286, 550] on button "Load more" at bounding box center [1326, 564] width 80 height 29
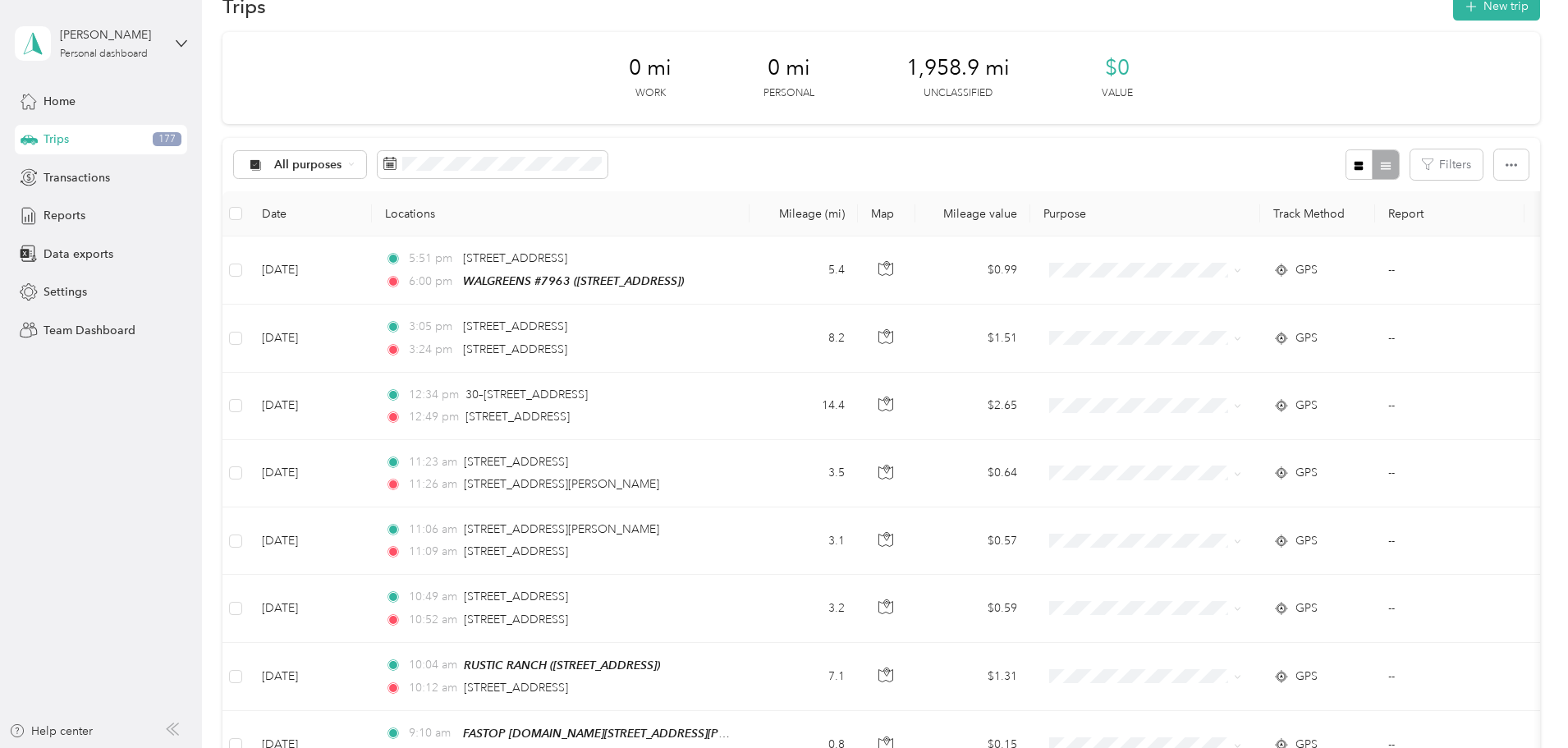
scroll to position [0, 0]
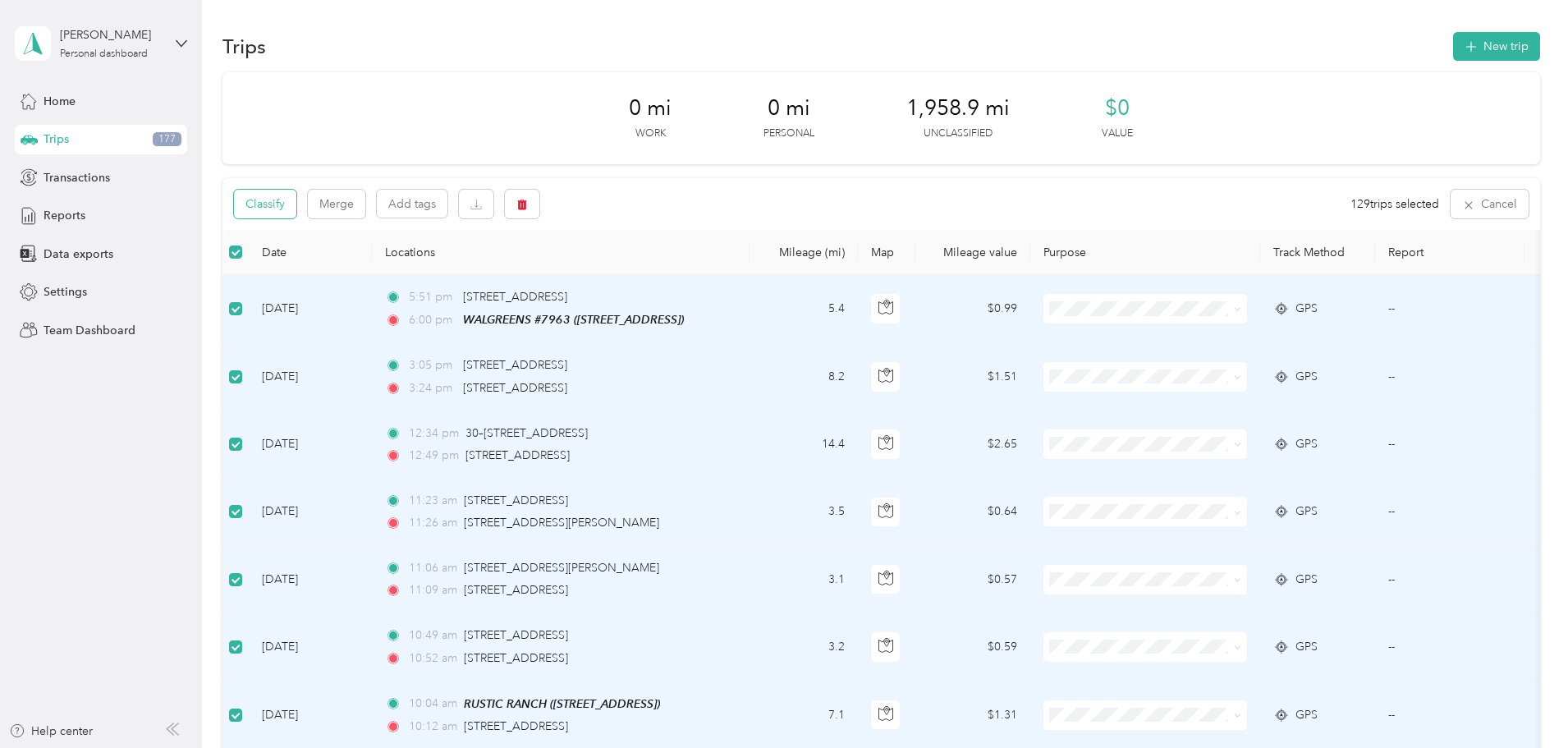
click at [296, 210] on button "Classify" at bounding box center [265, 204] width 62 height 29
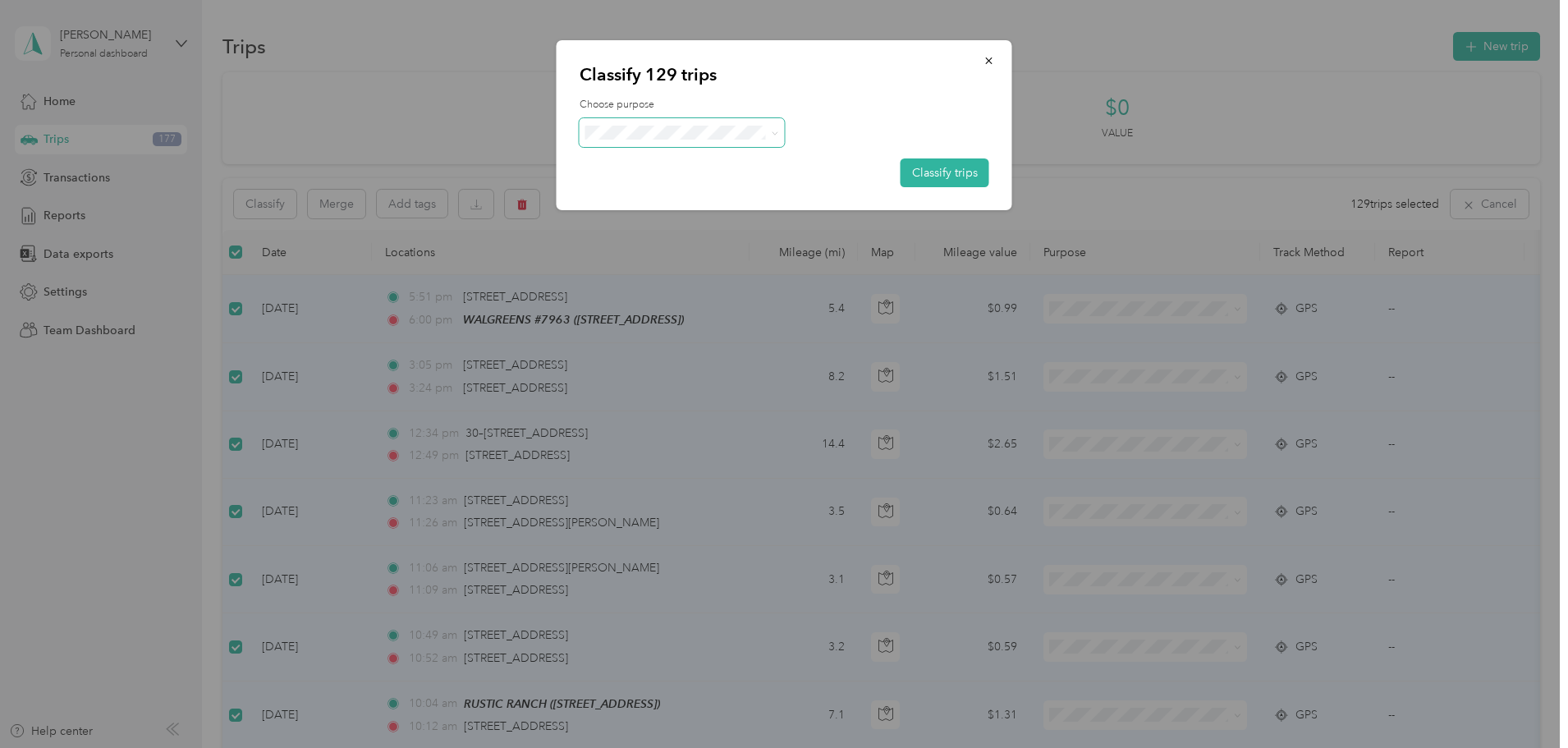
click at [772, 130] on icon at bounding box center [774, 133] width 8 height 8
click at [734, 166] on span "Del Papa Distributing" at bounding box center [696, 163] width 153 height 17
click at [952, 181] on button "Classify trips" at bounding box center [945, 173] width 89 height 29
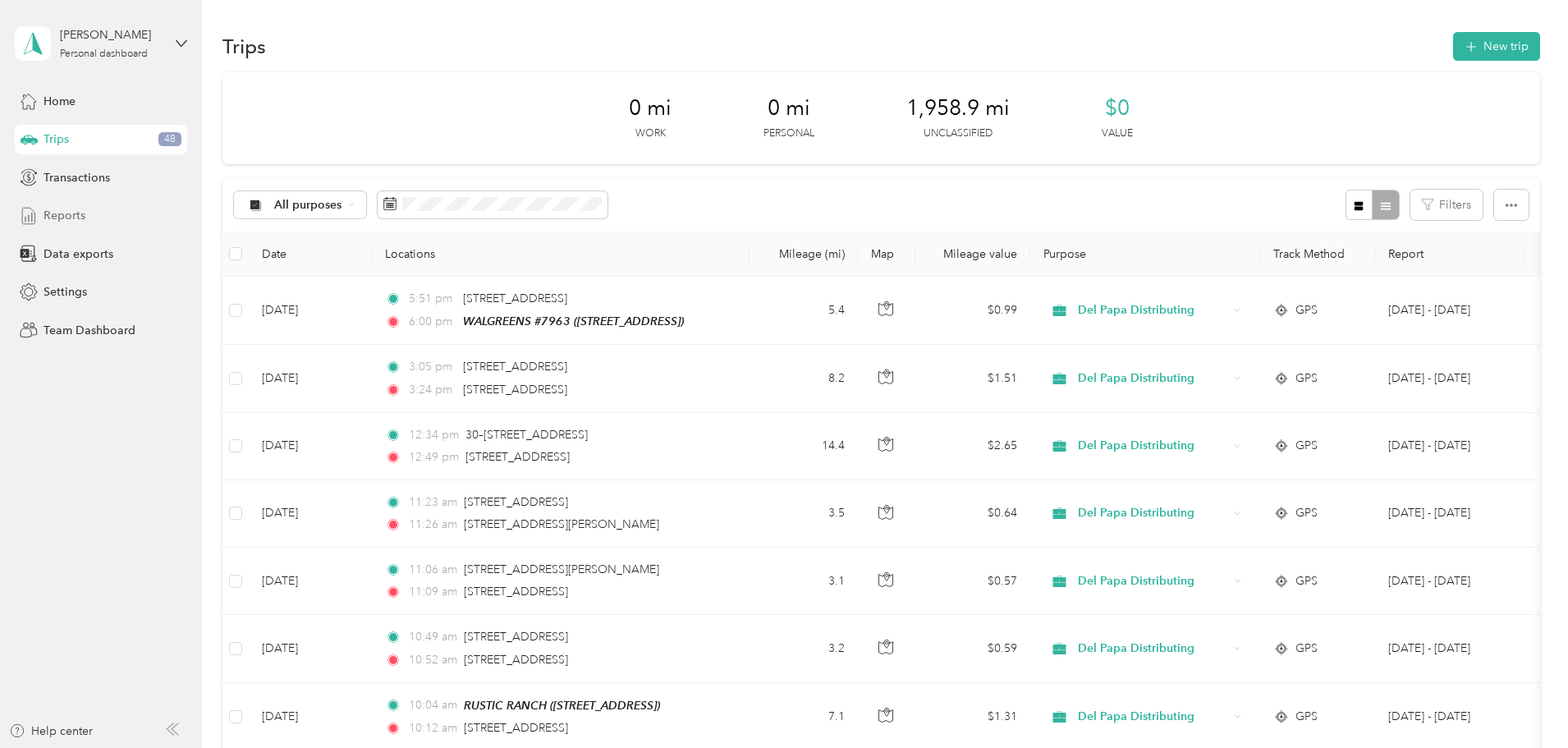
click at [54, 211] on span "Reports" at bounding box center [65, 215] width 42 height 17
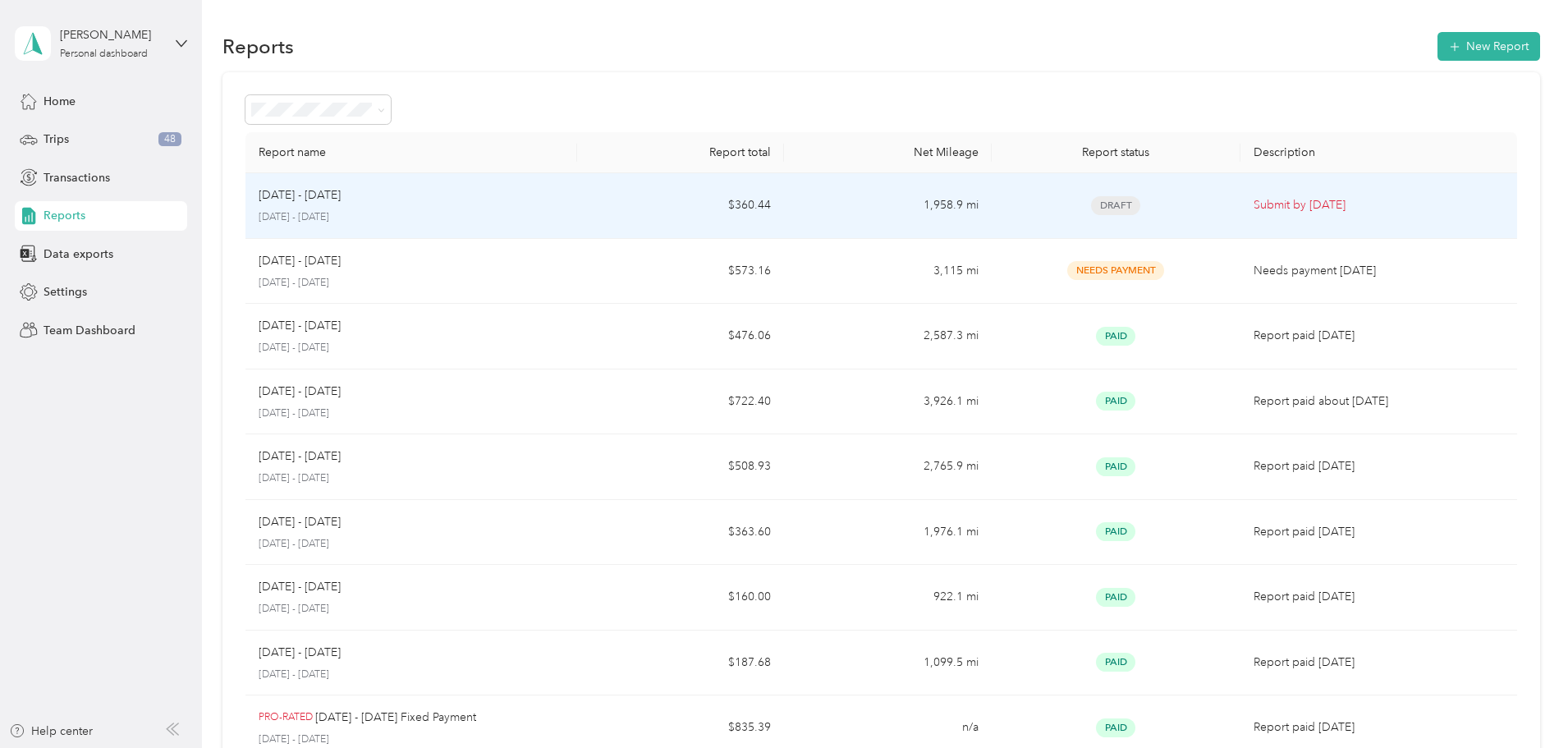
click at [1254, 206] on p "Submit by Sep. 4, 2025" at bounding box center [1379, 204] width 251 height 18
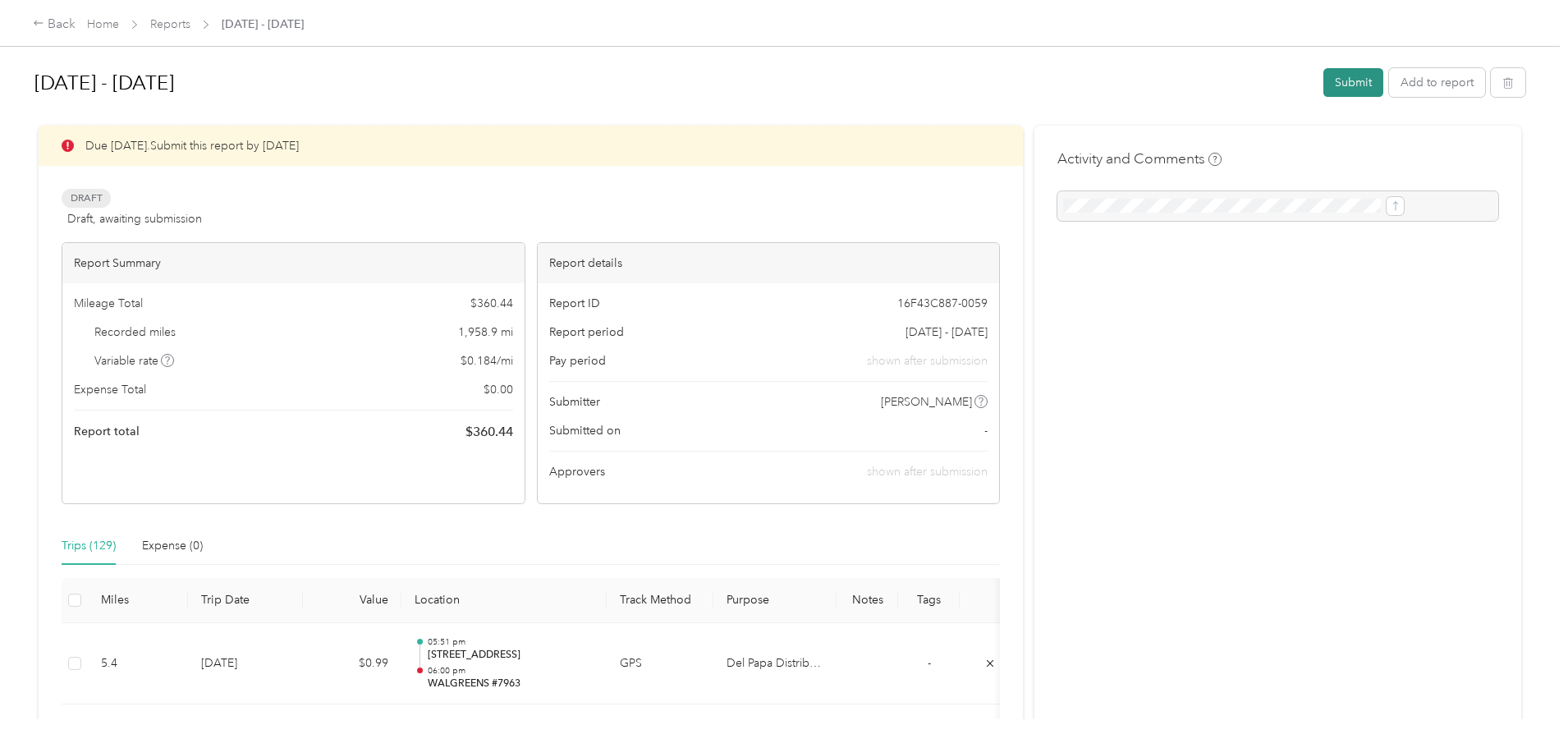
click at [1323, 84] on button "Submit" at bounding box center [1353, 83] width 60 height 29
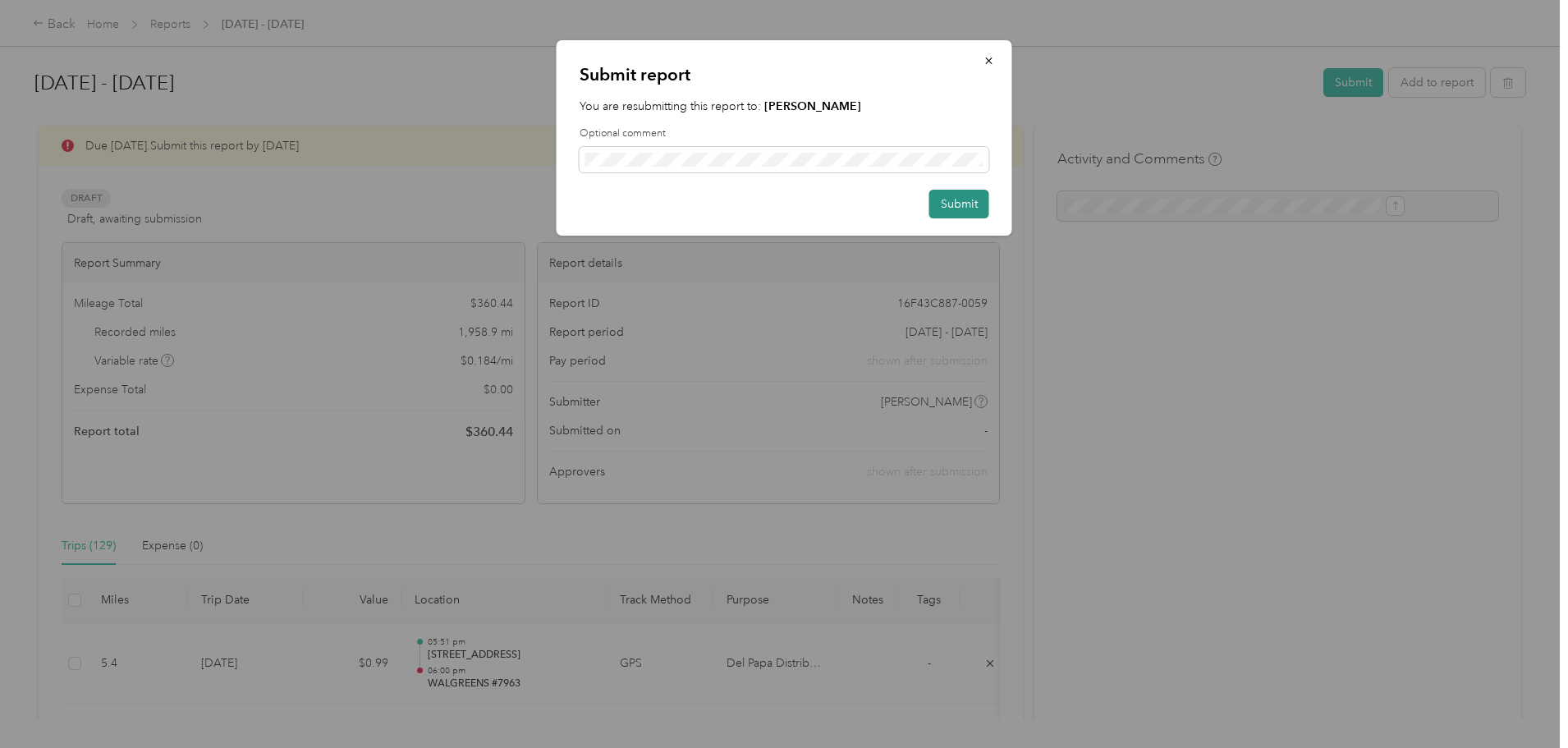
click at [955, 203] on button "Submit" at bounding box center [959, 204] width 60 height 29
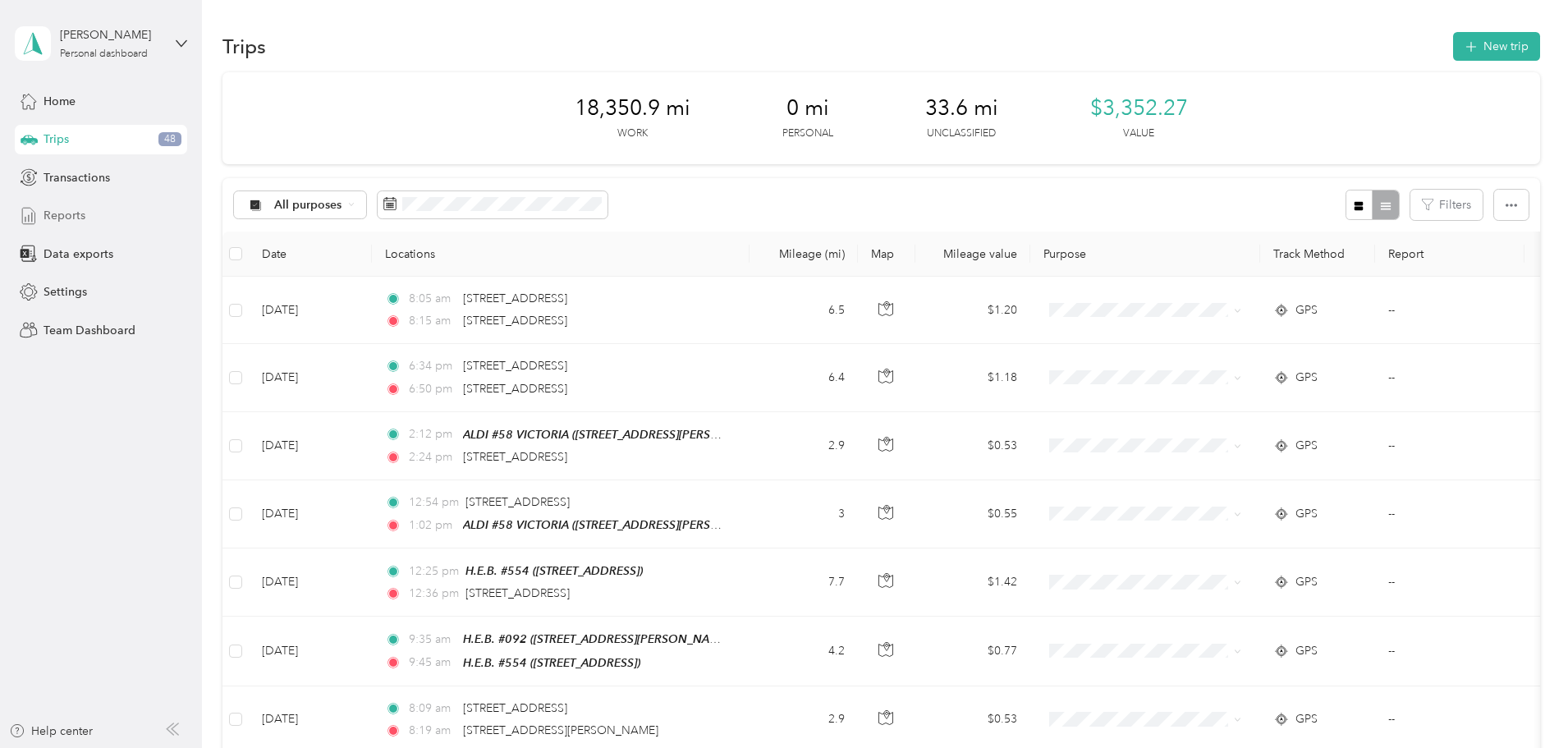
click at [37, 209] on icon at bounding box center [28, 215] width 18 height 18
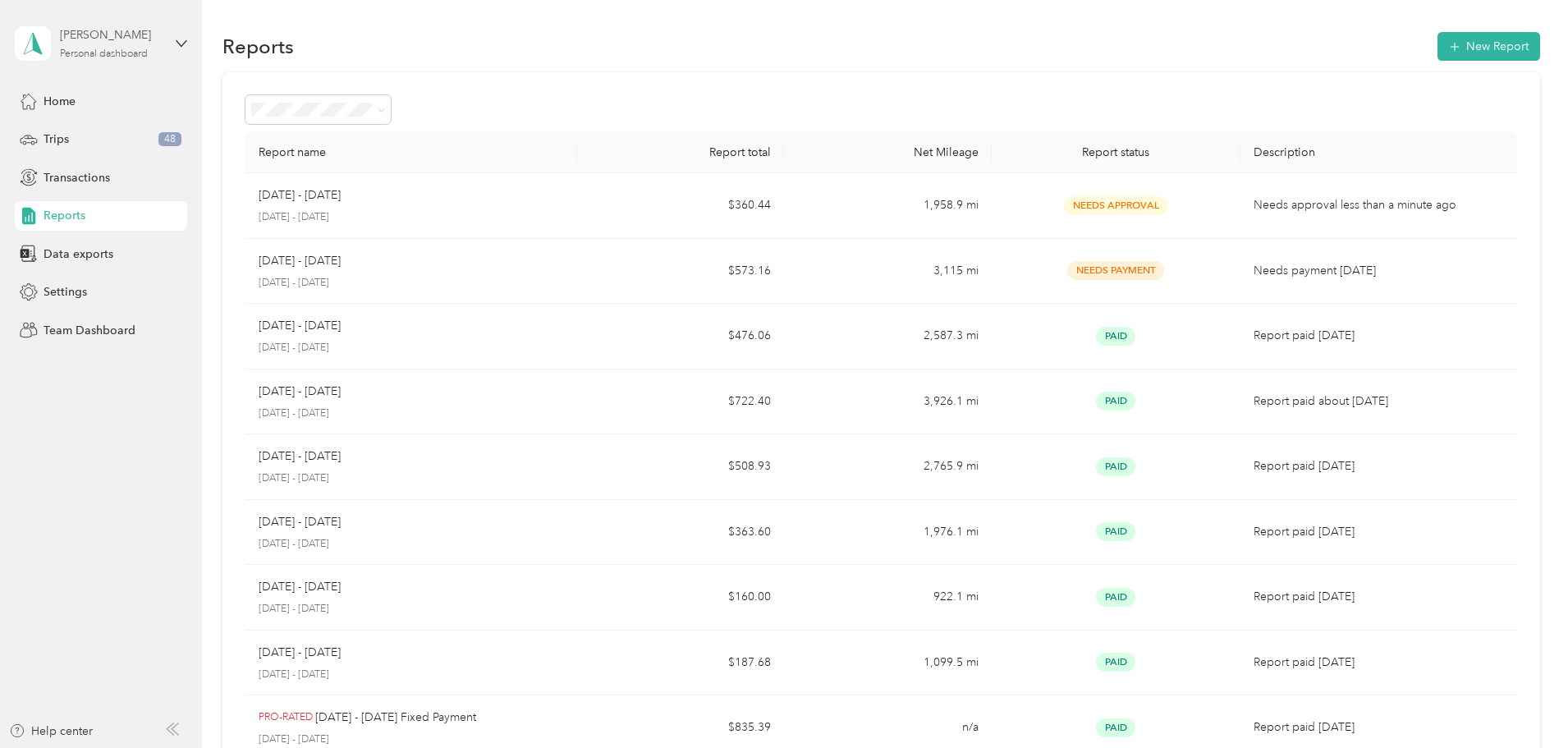
click at [160, 49] on div "[PERSON_NAME] Personal dashboard" at bounding box center [111, 42] width 103 height 33
click at [95, 136] on div "Team dashboard" at bounding box center [187, 135] width 323 height 29
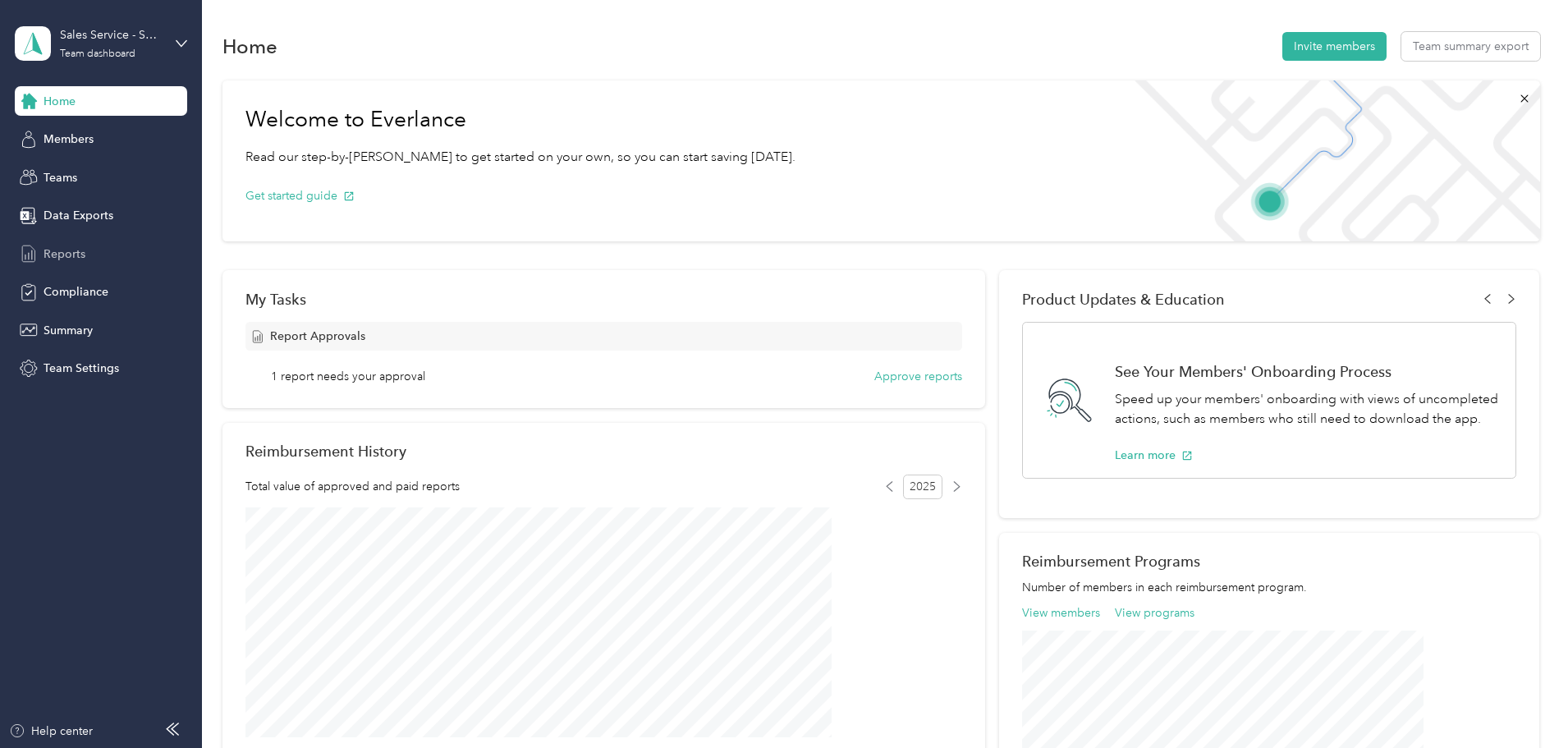
click at [52, 252] on span "Reports" at bounding box center [65, 254] width 42 height 17
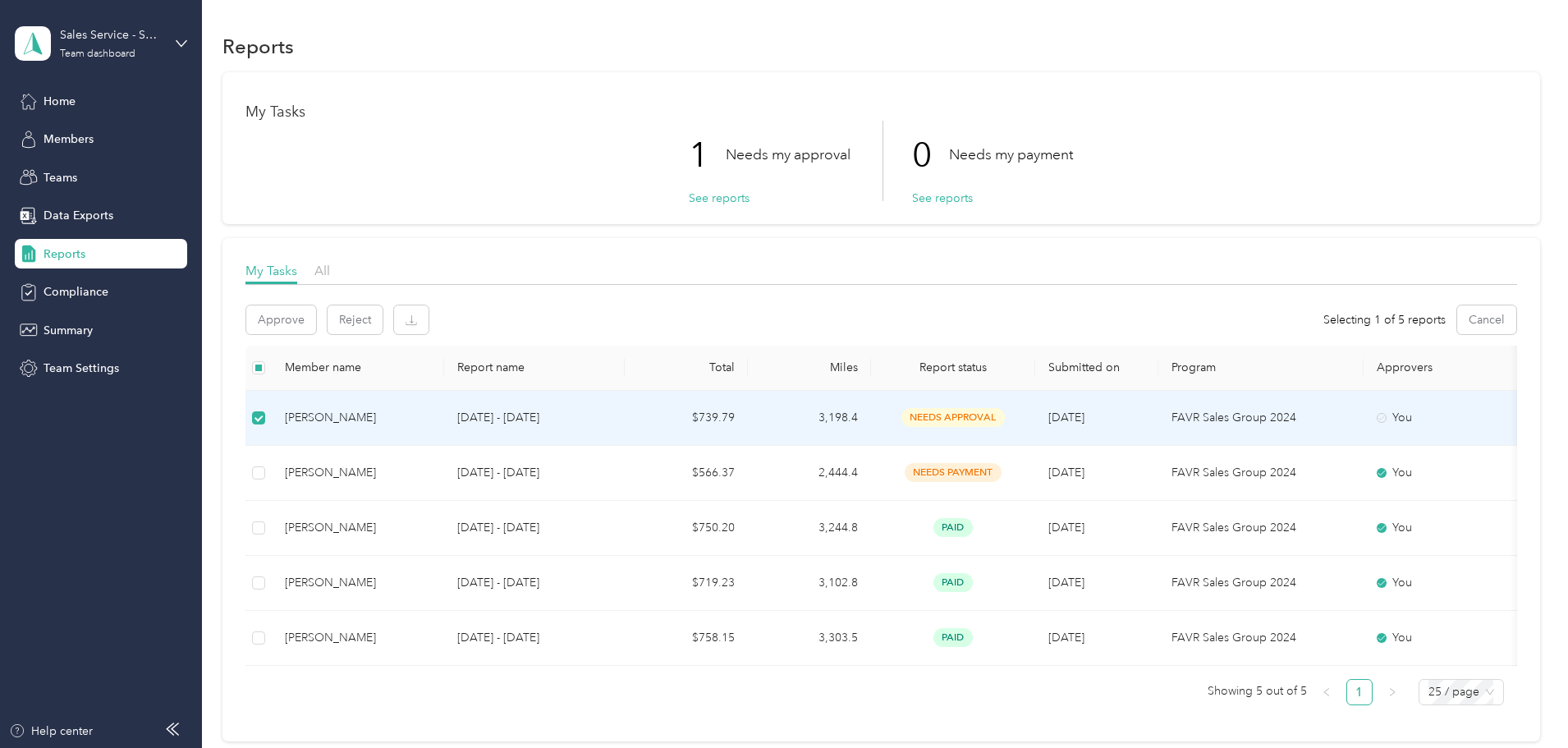
click at [748, 419] on td "$739.79" at bounding box center [686, 418] width 123 height 55
click at [600, 412] on p "Aug 1 - 31, 2025" at bounding box center [534, 417] width 155 height 18
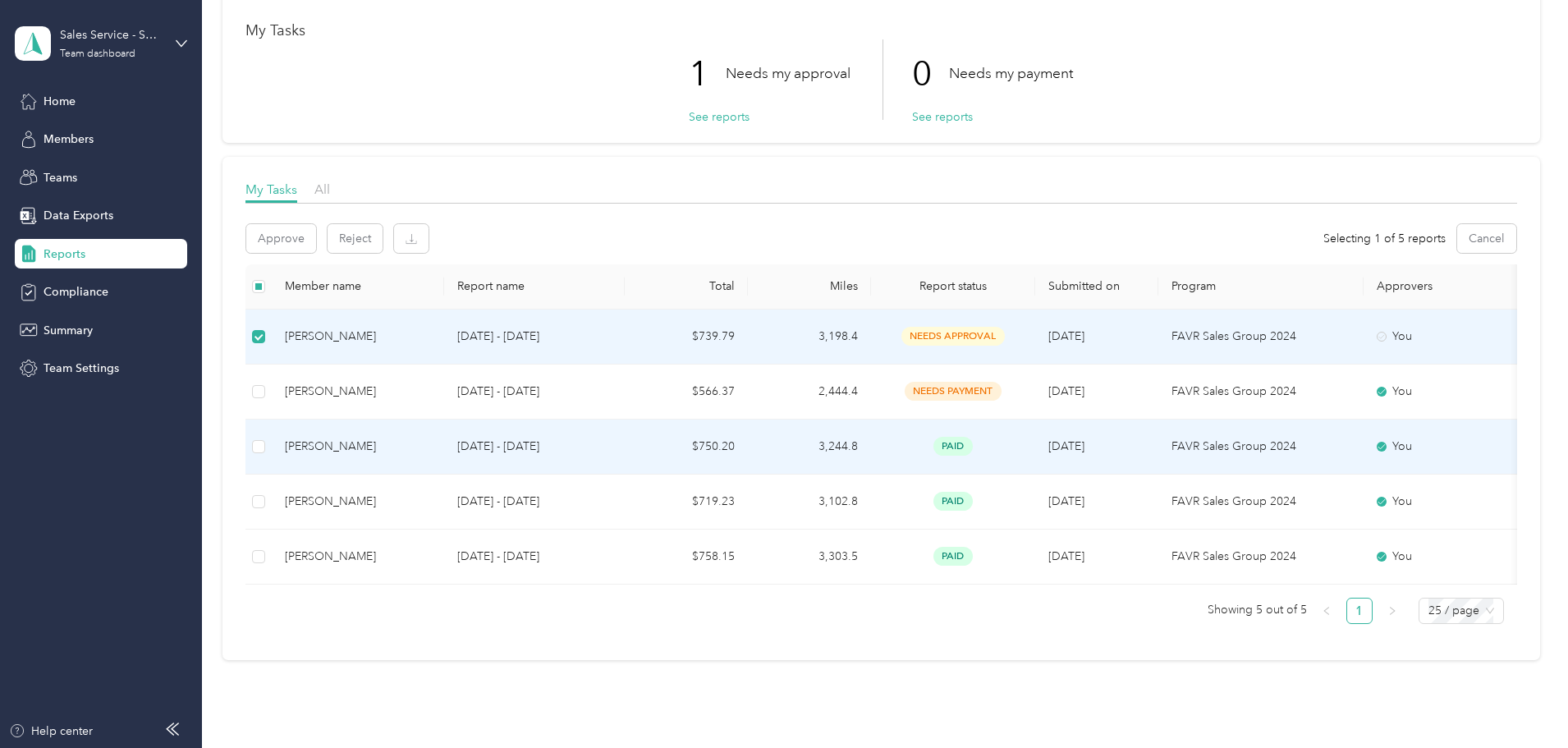
scroll to position [82, 0]
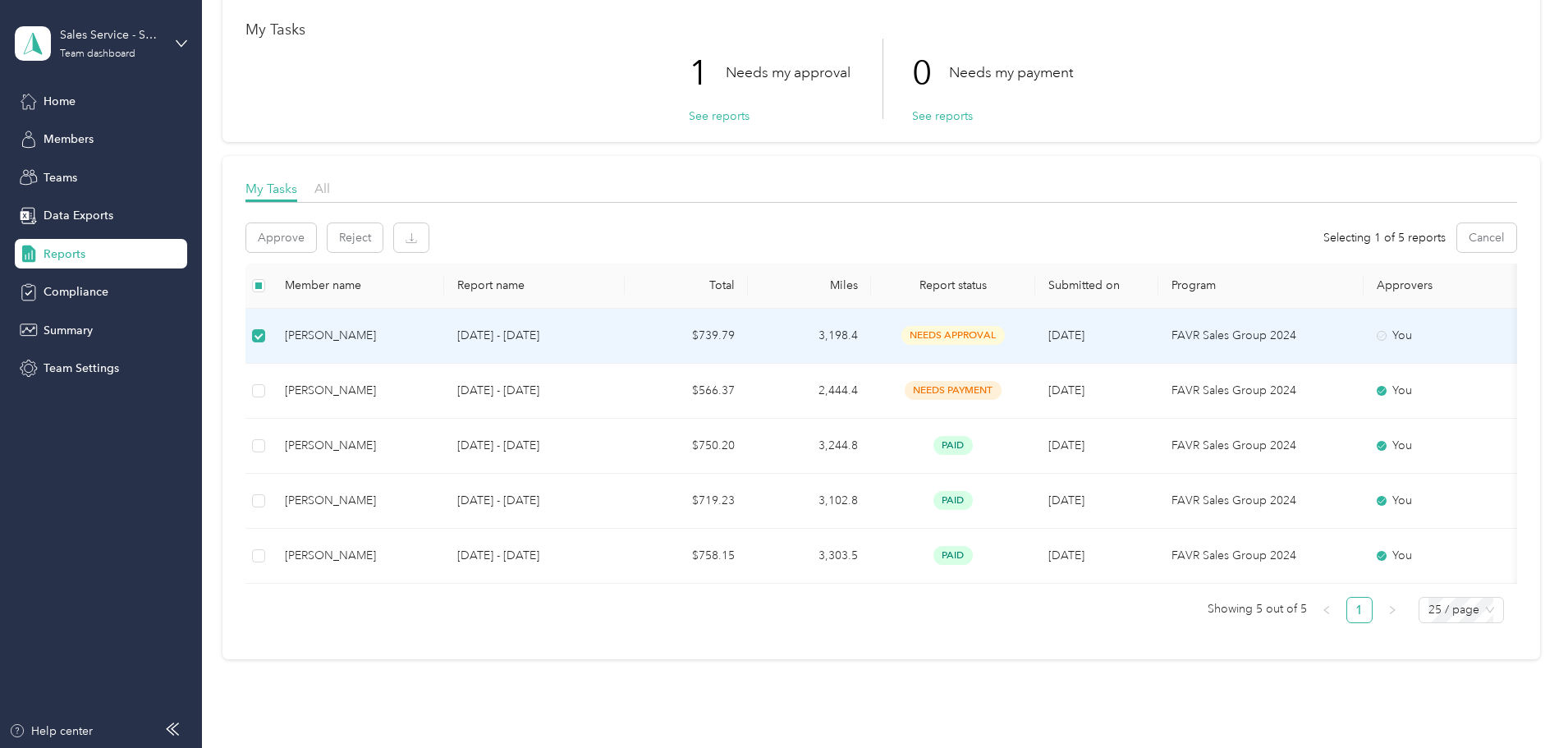
click at [1005, 330] on span "needs approval" at bounding box center [953, 335] width 104 height 19
click at [731, 117] on button "See reports" at bounding box center [719, 116] width 61 height 17
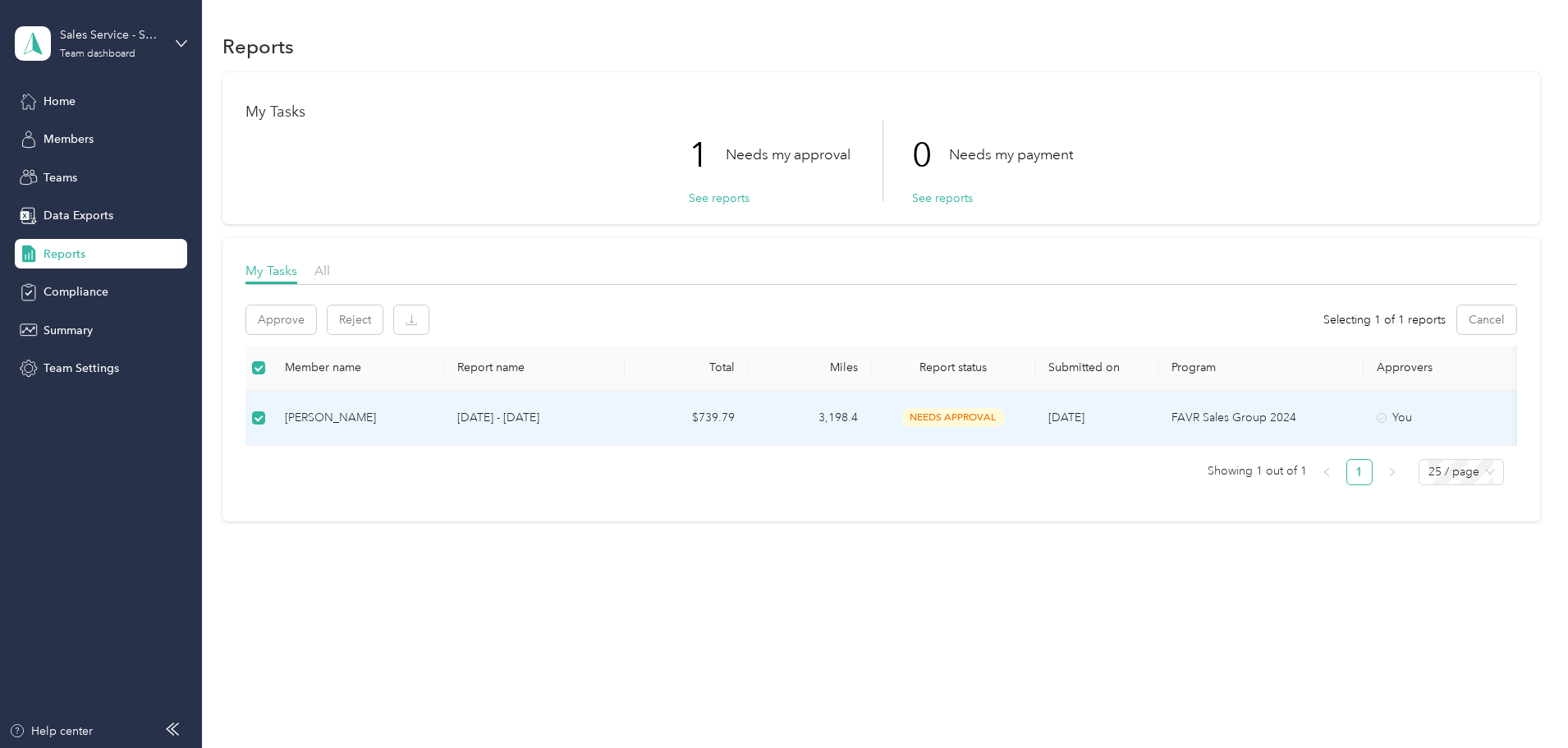
click at [431, 423] on div "Rogelio Ortega" at bounding box center [357, 417] width 146 height 18
click at [611, 412] on p "Aug 1 - 31, 2025" at bounding box center [534, 417] width 155 height 18
click at [748, 409] on td "$739.79" at bounding box center [686, 418] width 123 height 55
click at [1005, 412] on span "needs approval" at bounding box center [953, 417] width 104 height 19
click at [734, 196] on button "See reports" at bounding box center [719, 198] width 61 height 17
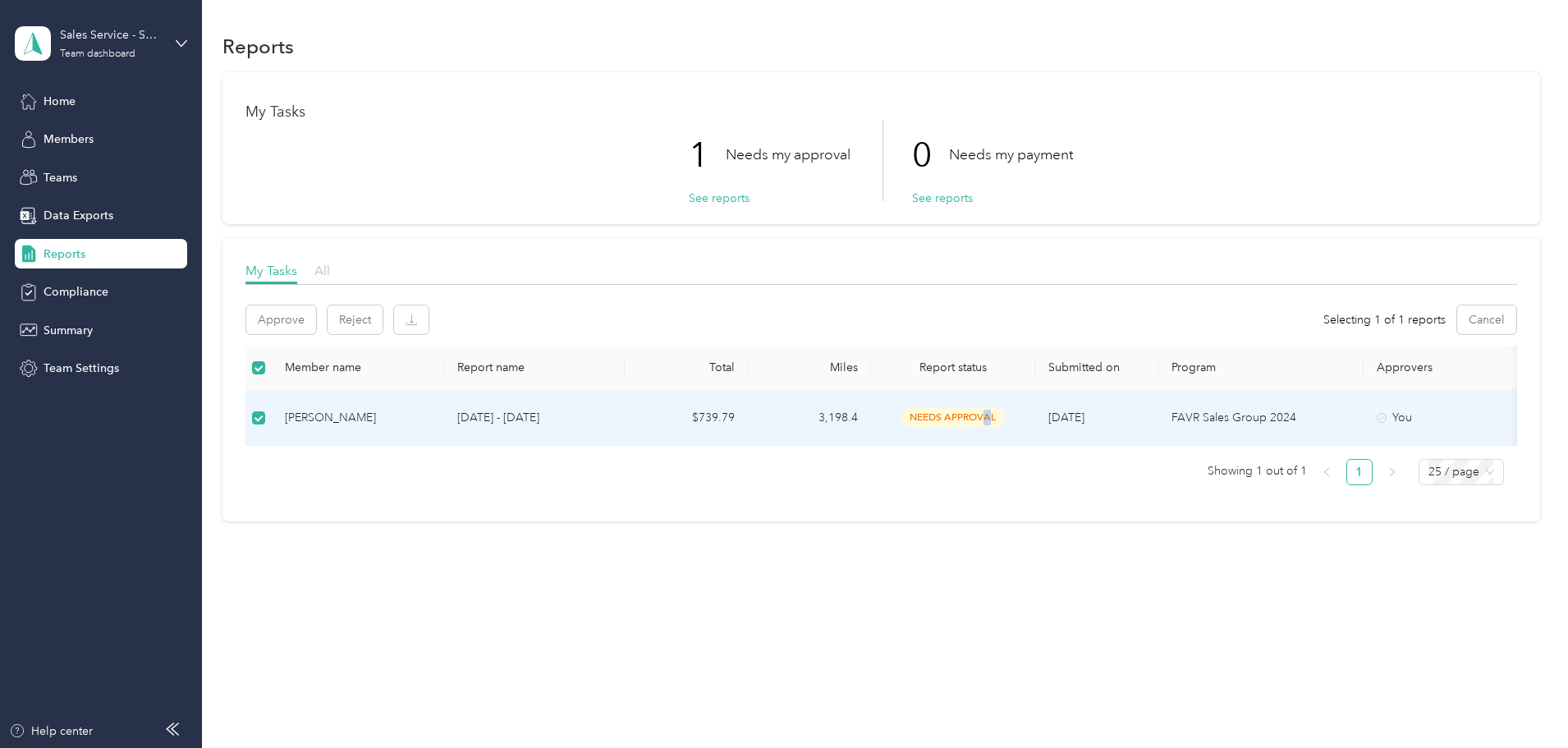
click at [330, 270] on span "All" at bounding box center [322, 270] width 15 height 15
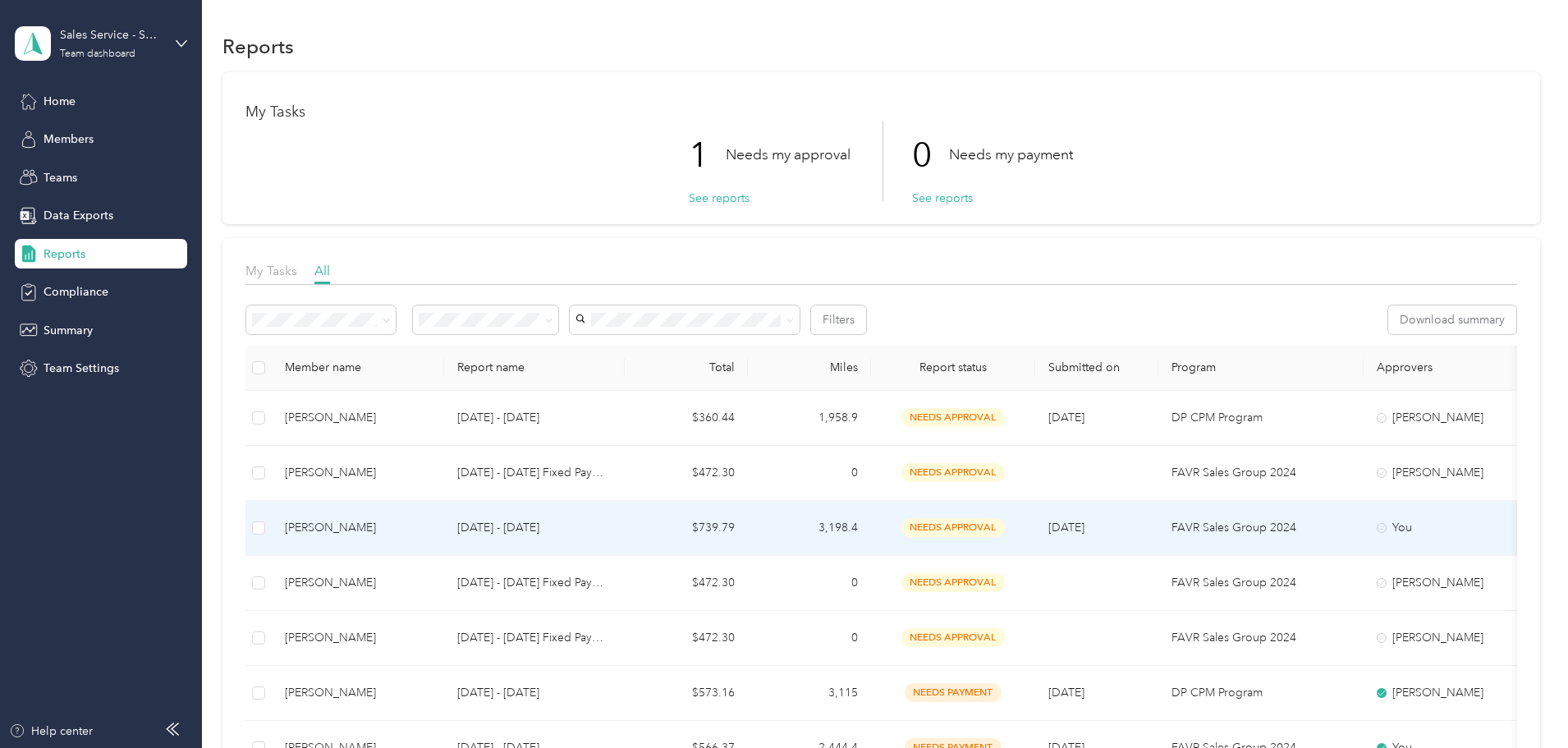
click at [444, 539] on td "Rogelio Ortega" at bounding box center [358, 528] width 172 height 55
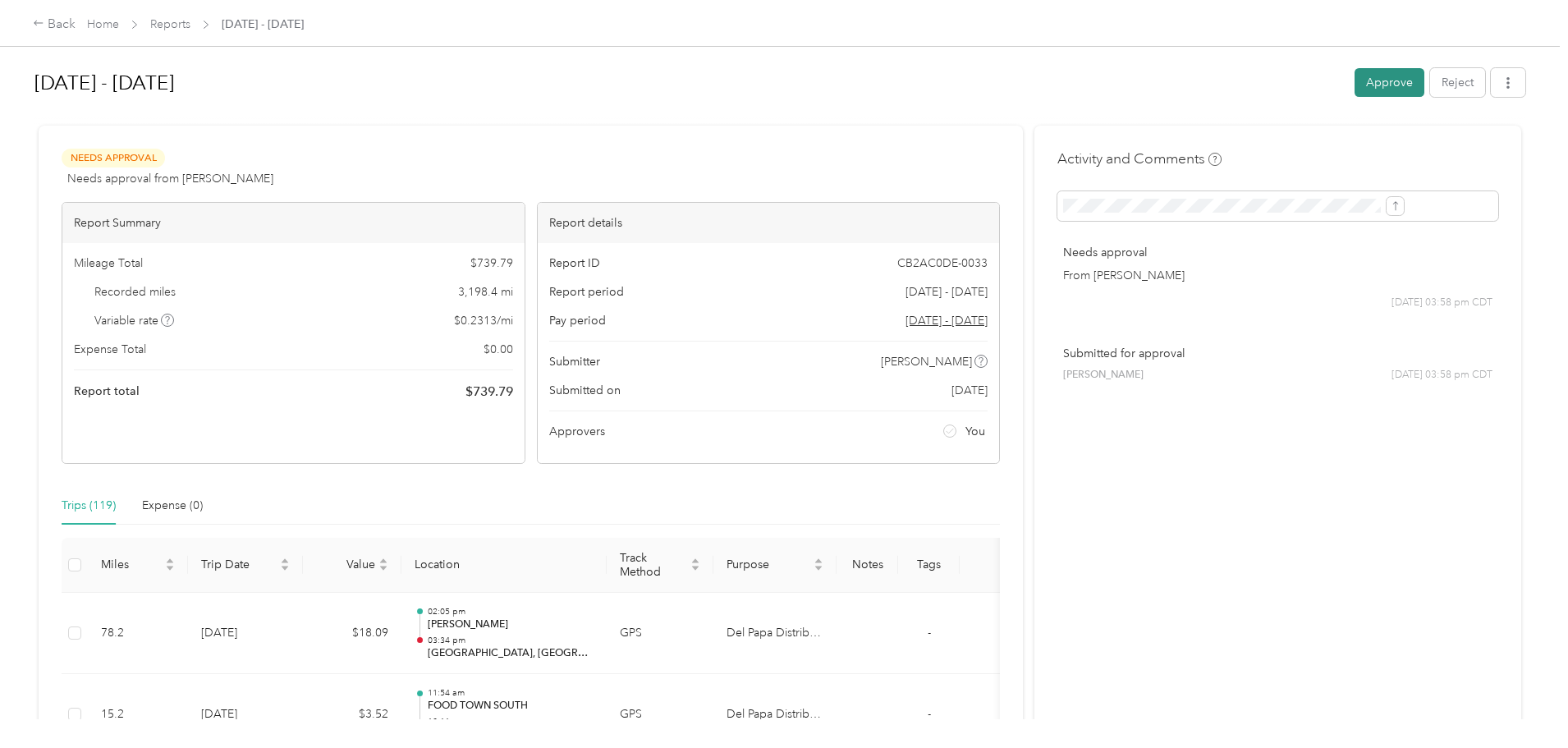
click at [1354, 85] on button "Approve" at bounding box center [1389, 83] width 70 height 29
